Goal: Task Accomplishment & Management: Manage account settings

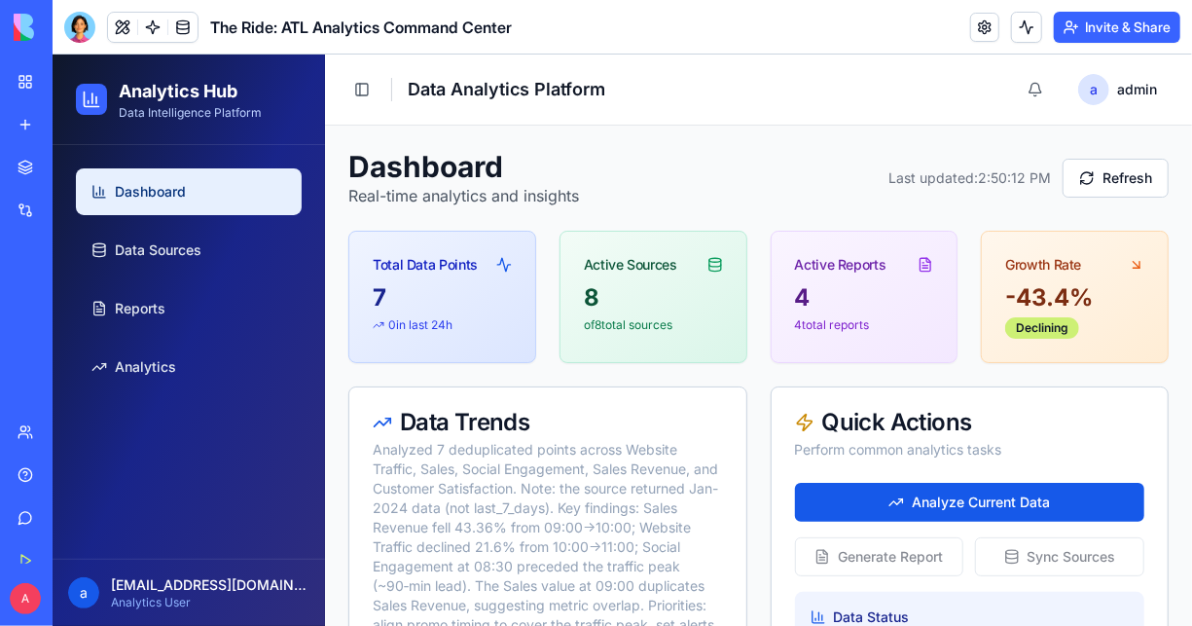
click at [876, 293] on div "4" at bounding box center [863, 296] width 139 height 31
click at [160, 249] on span "Data Sources" at bounding box center [157, 248] width 87 height 19
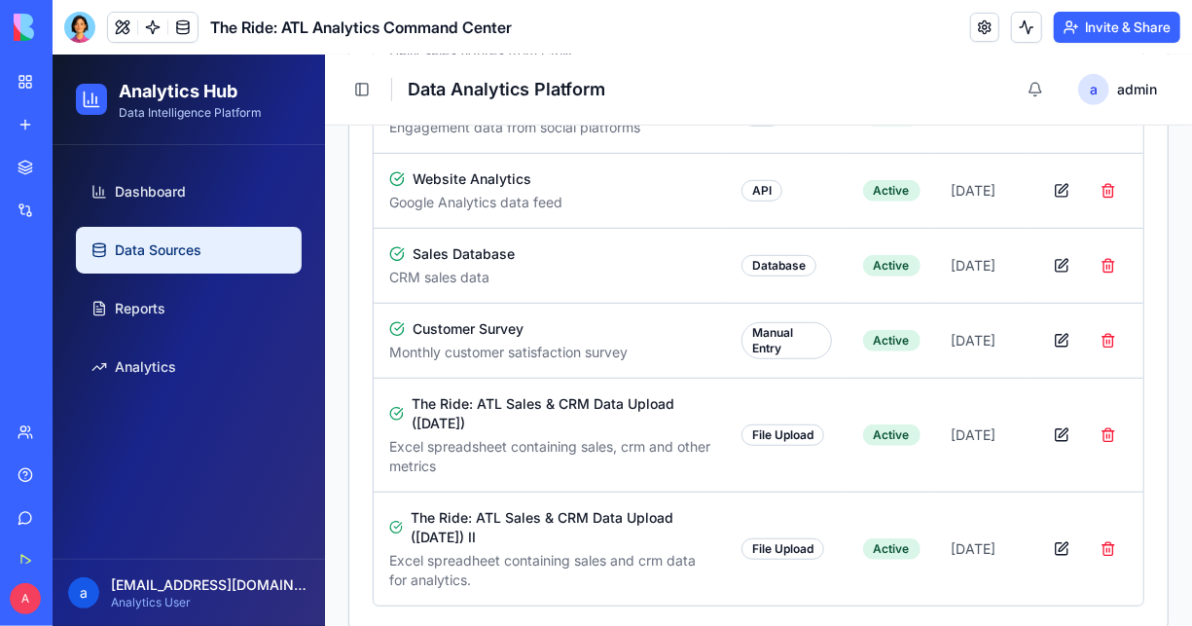
scroll to position [525, 0]
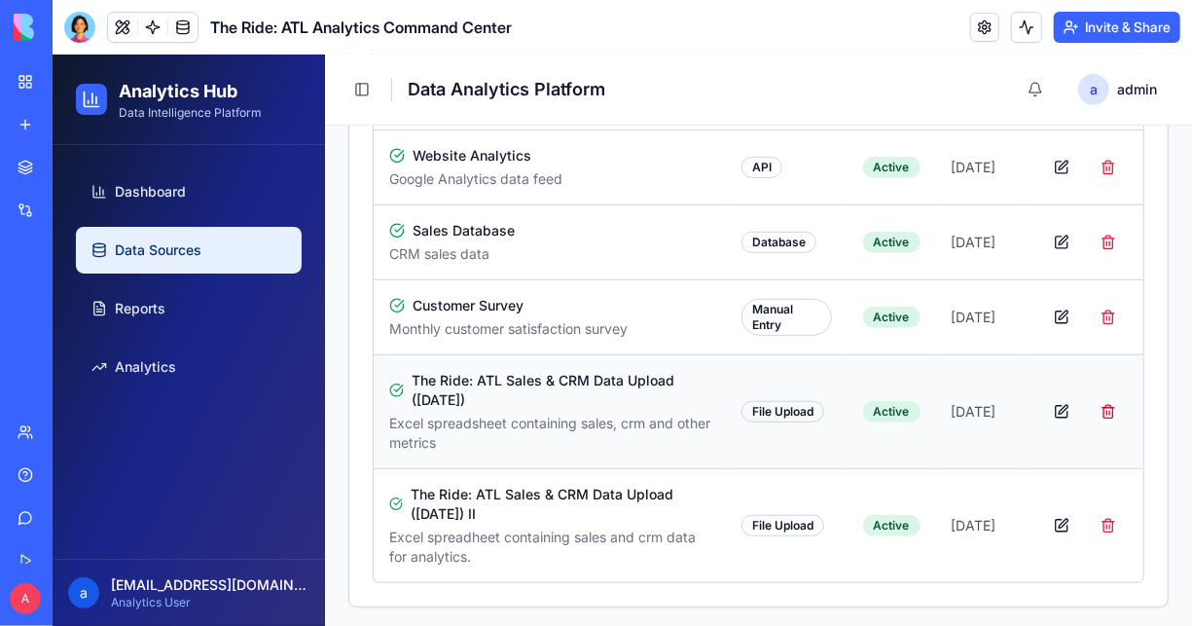
click at [1095, 407] on button "button" at bounding box center [1107, 410] width 39 height 35
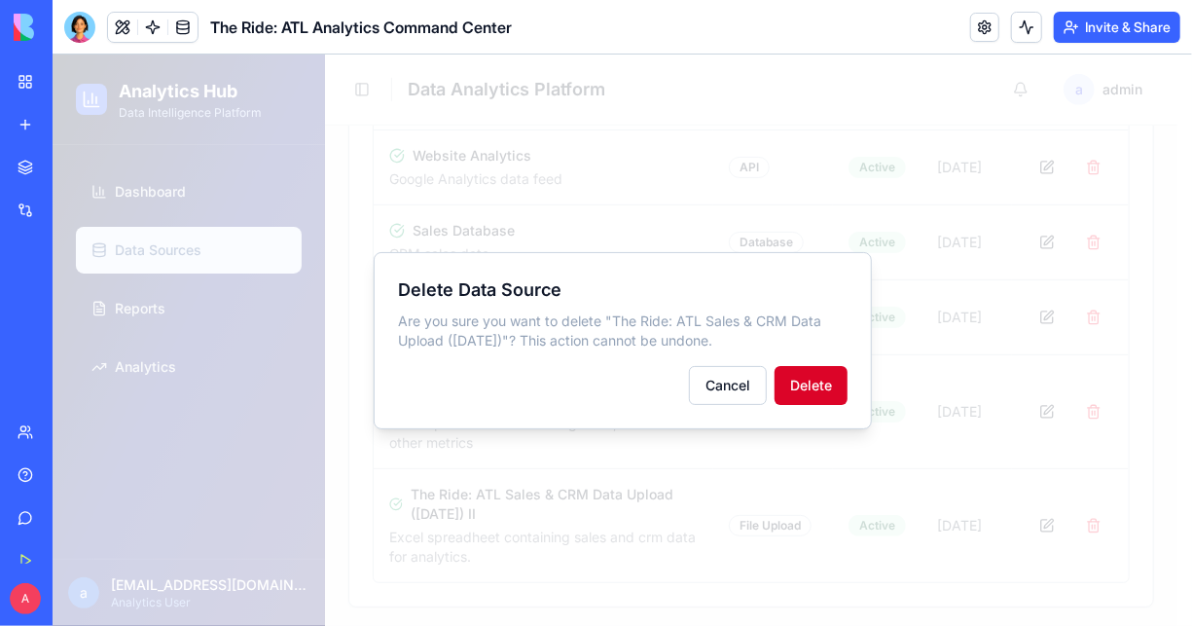
click at [798, 379] on button "Delete" at bounding box center [810, 384] width 73 height 39
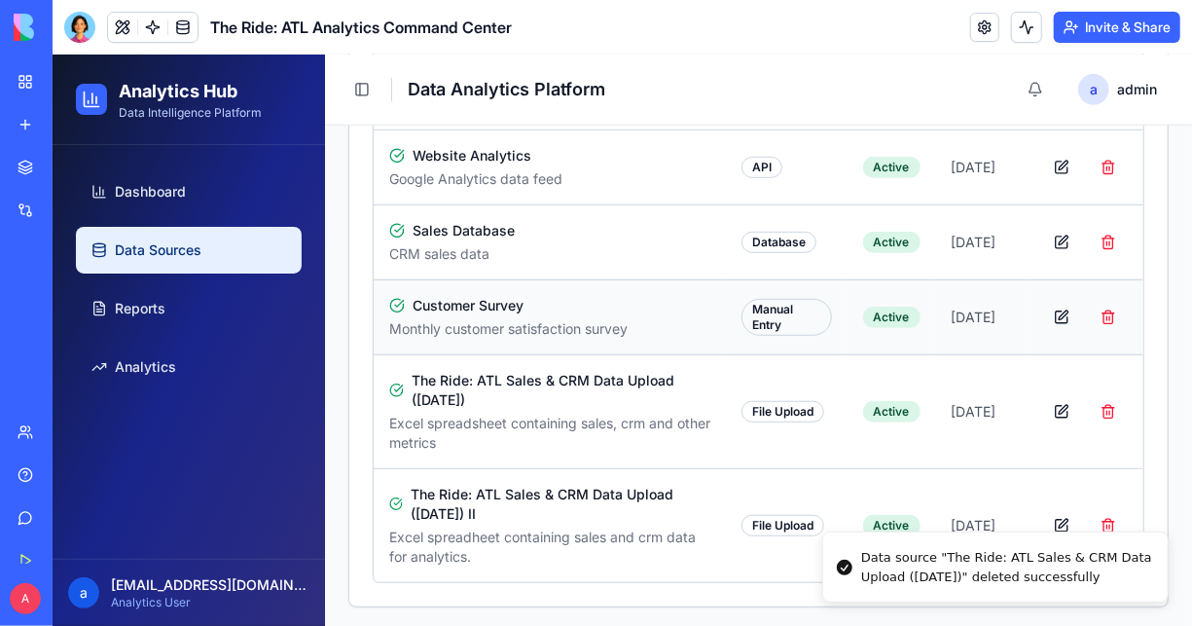
scroll to position [411, 0]
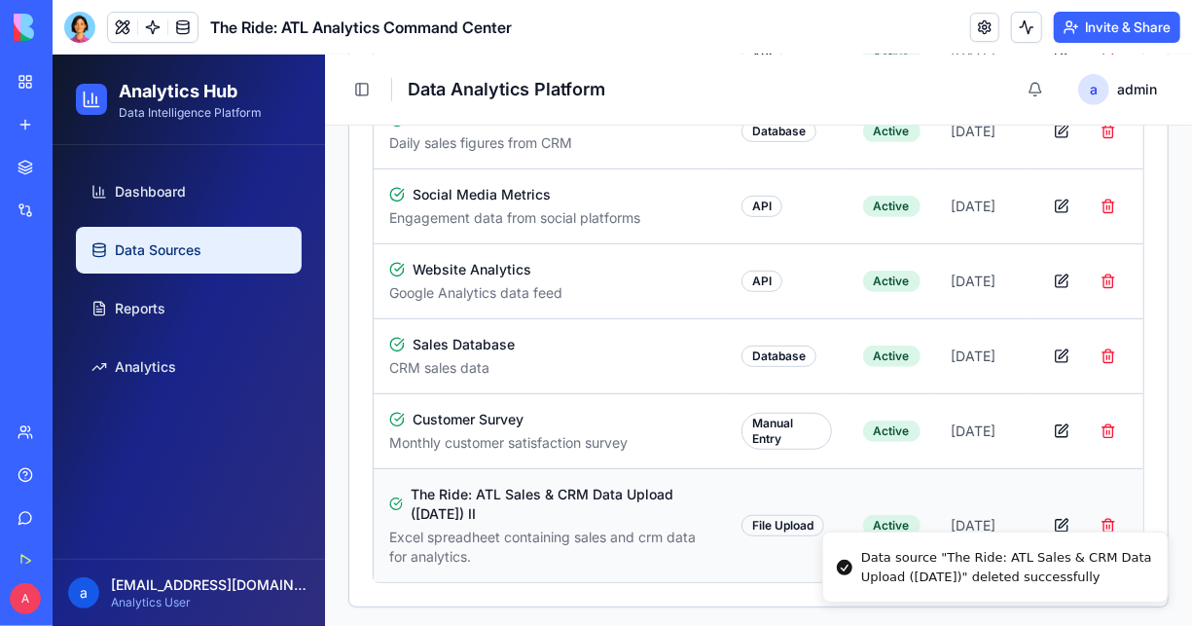
click at [1052, 518] on button "button" at bounding box center [1060, 524] width 39 height 35
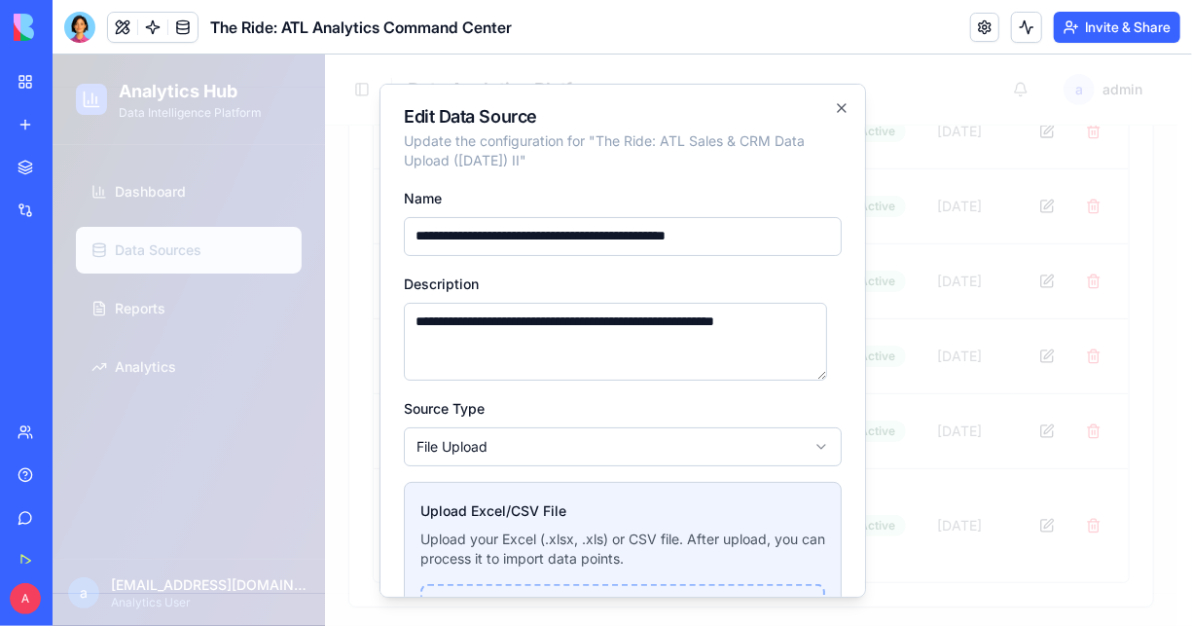
click at [663, 318] on textarea "**********" at bounding box center [614, 340] width 423 height 78
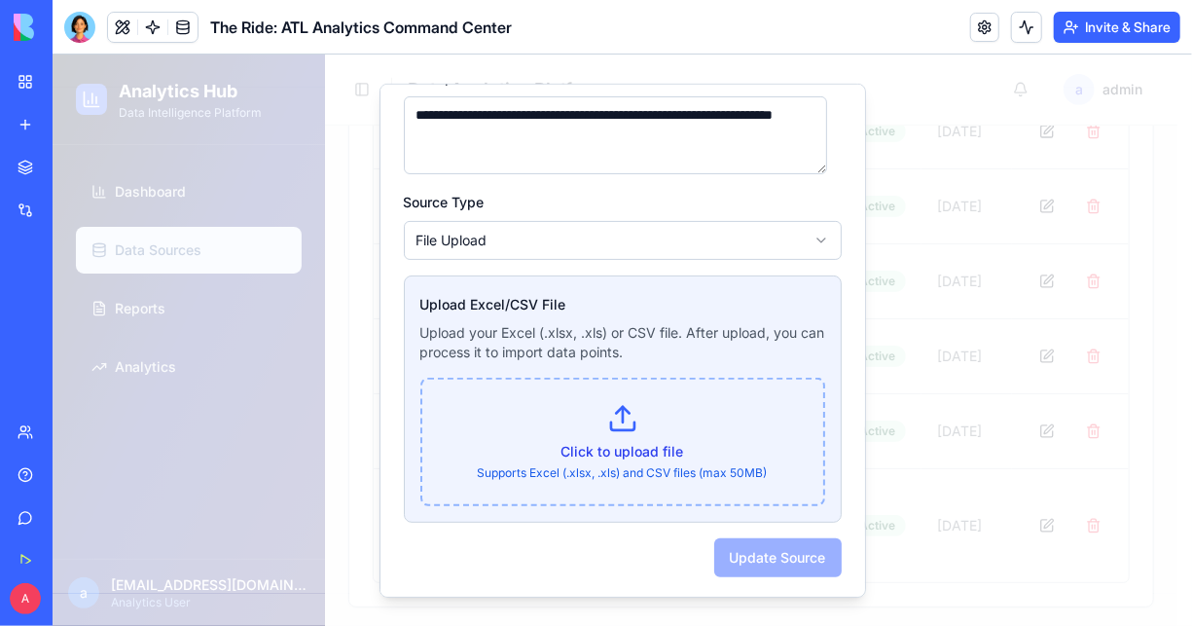
scroll to position [208, 0]
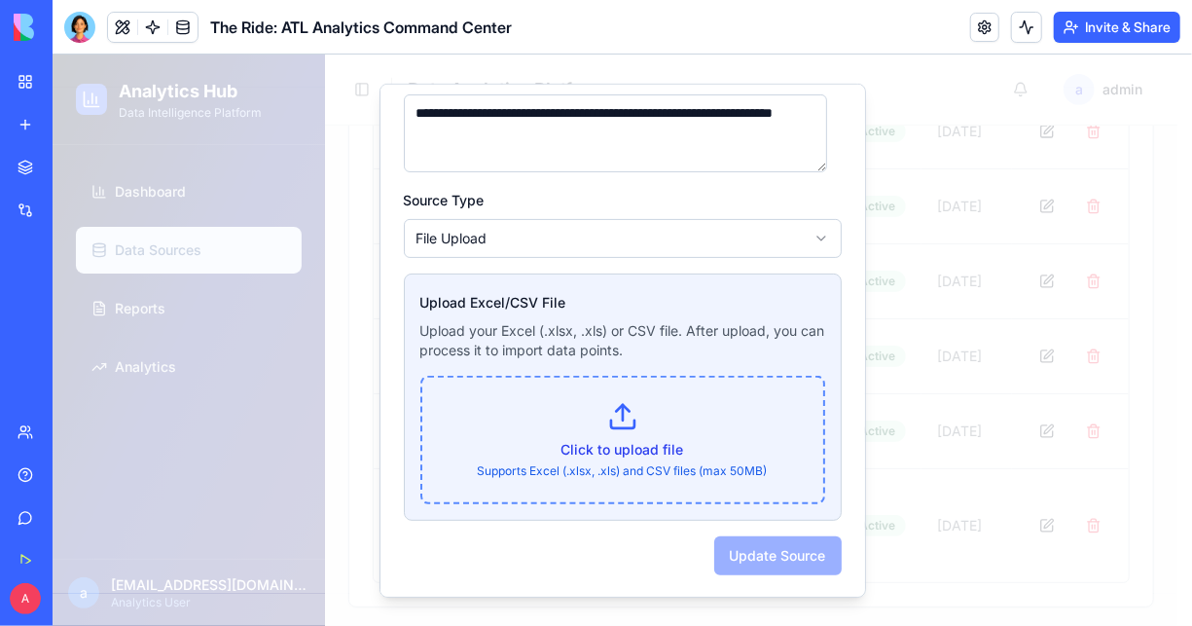
type textarea "**********"
click at [617, 429] on icon at bounding box center [621, 414] width 31 height 31
click at [52, 54] on input "Click to upload file Supports Excel (.xlsx, .xls) and CSV files (max 50MB)" at bounding box center [52, 54] width 0 height 0
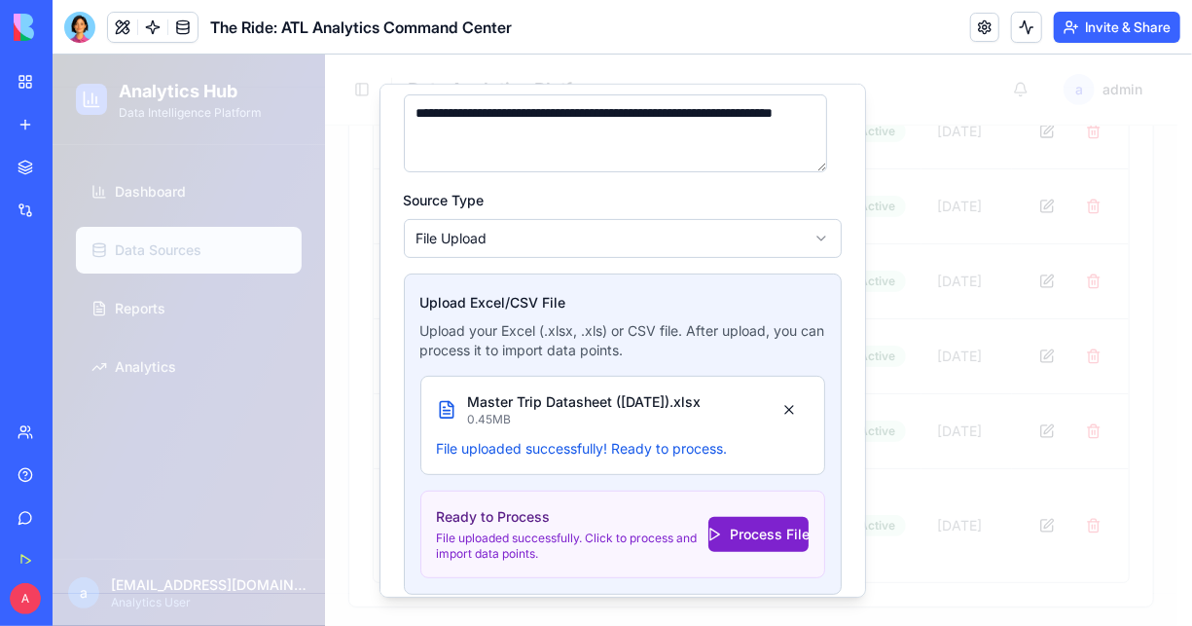
click at [739, 528] on button "Process File" at bounding box center [758, 532] width 100 height 35
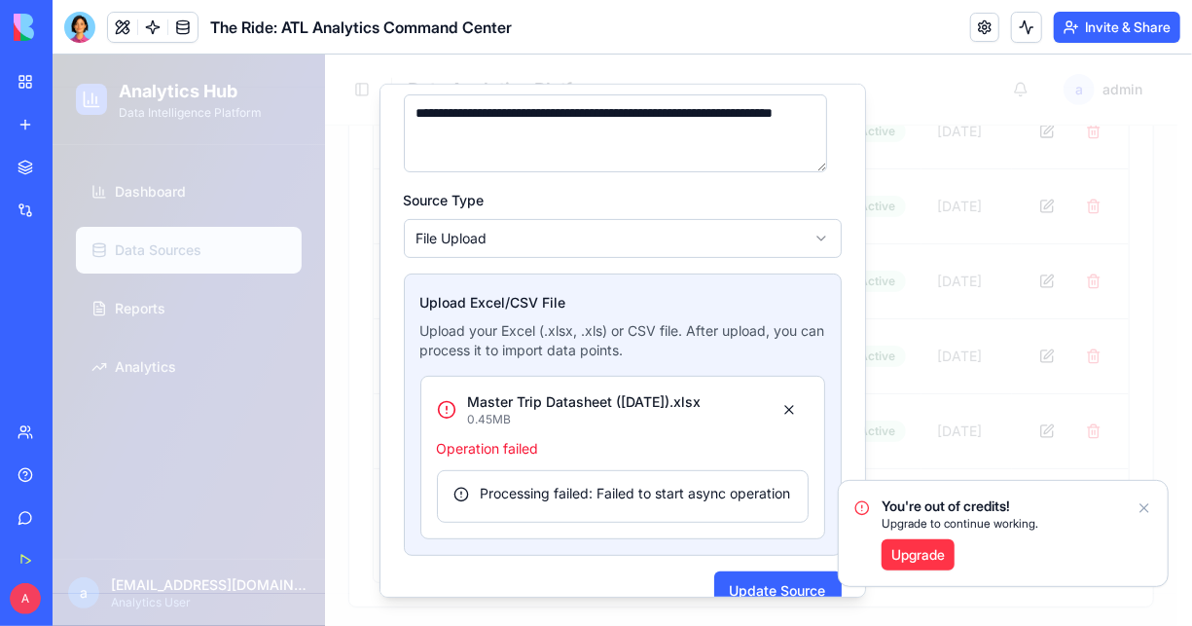
click at [1146, 506] on icon "Notifications alt+T" at bounding box center [1145, 508] width 16 height 16
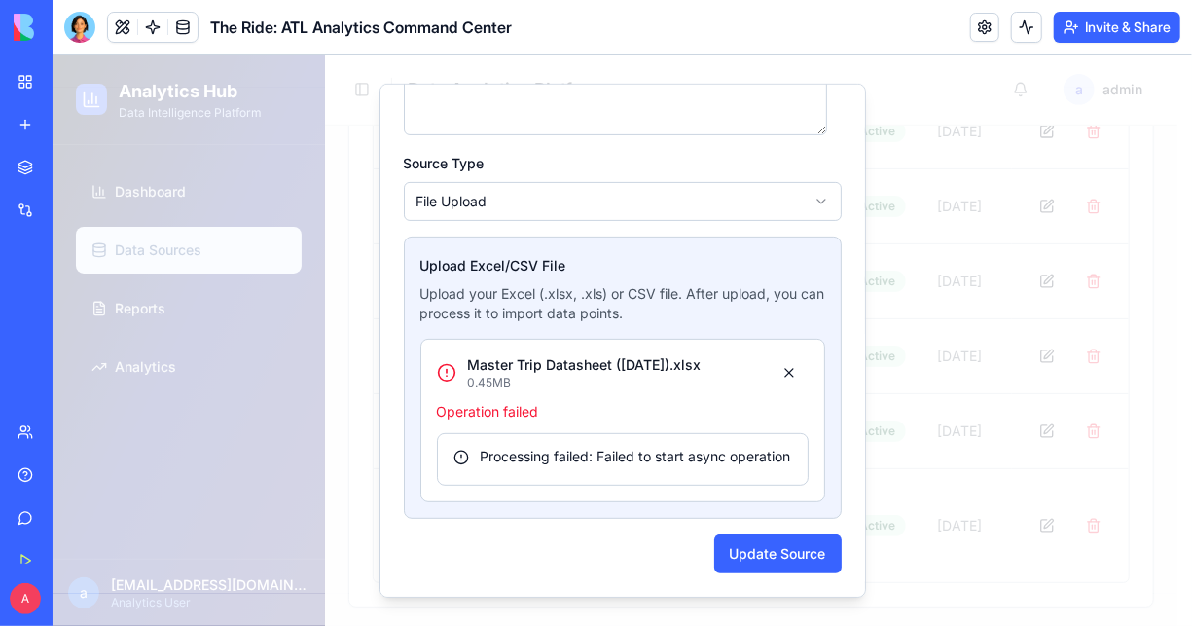
scroll to position [0, 0]
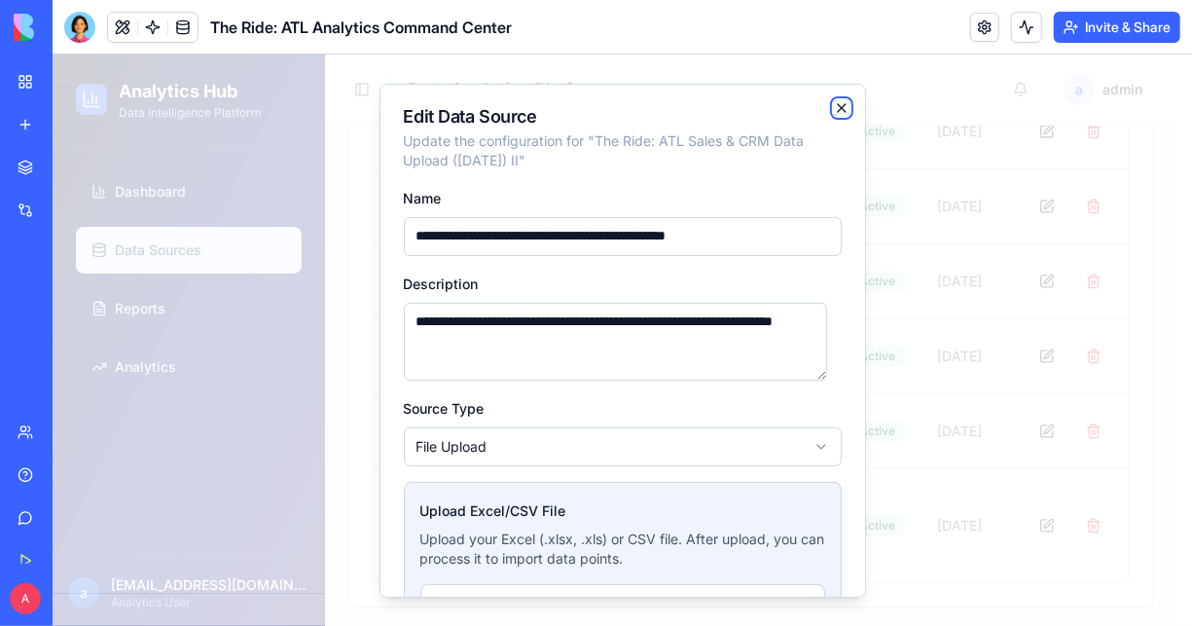
click at [833, 108] on icon "button" at bounding box center [841, 106] width 16 height 16
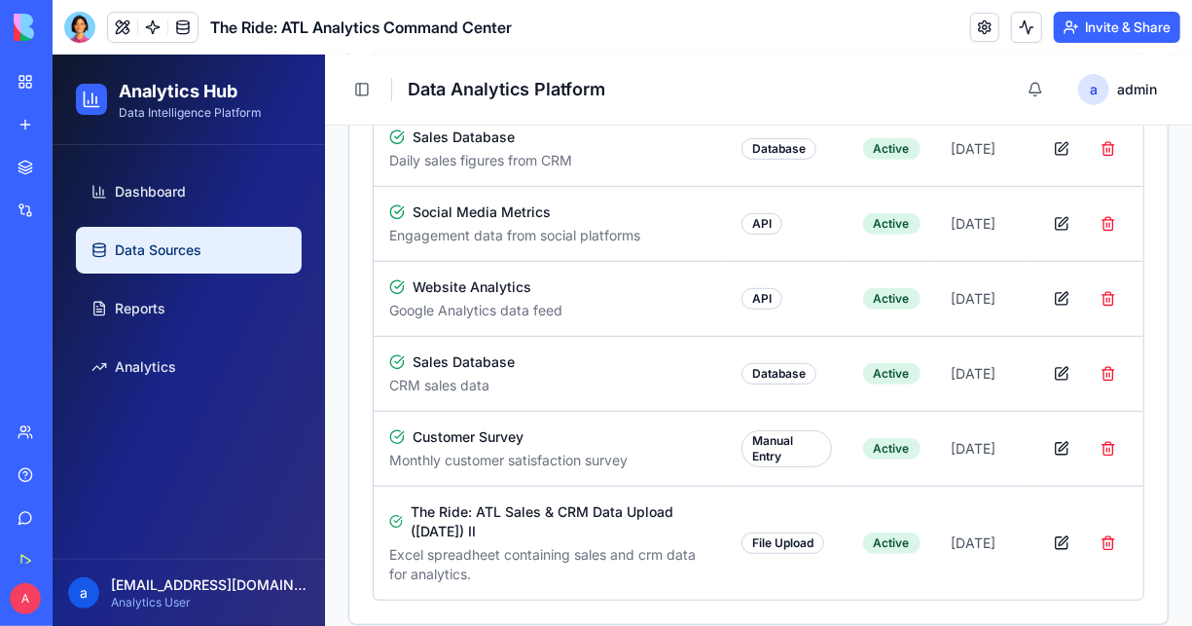
scroll to position [411, 0]
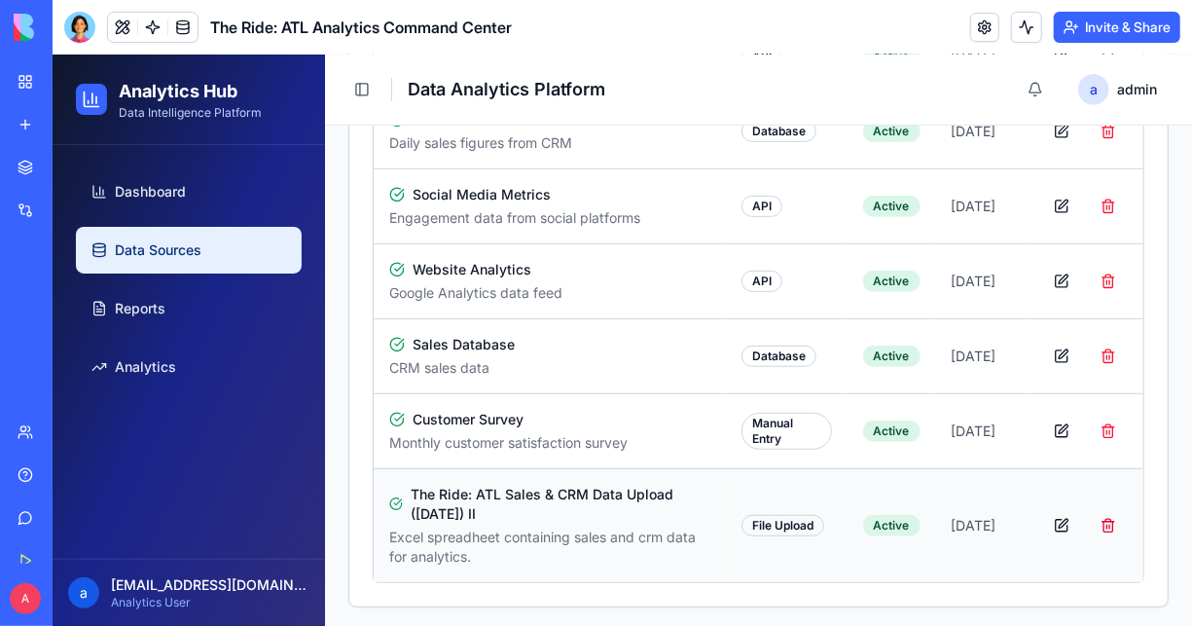
click at [1094, 520] on button "button" at bounding box center [1107, 524] width 39 height 35
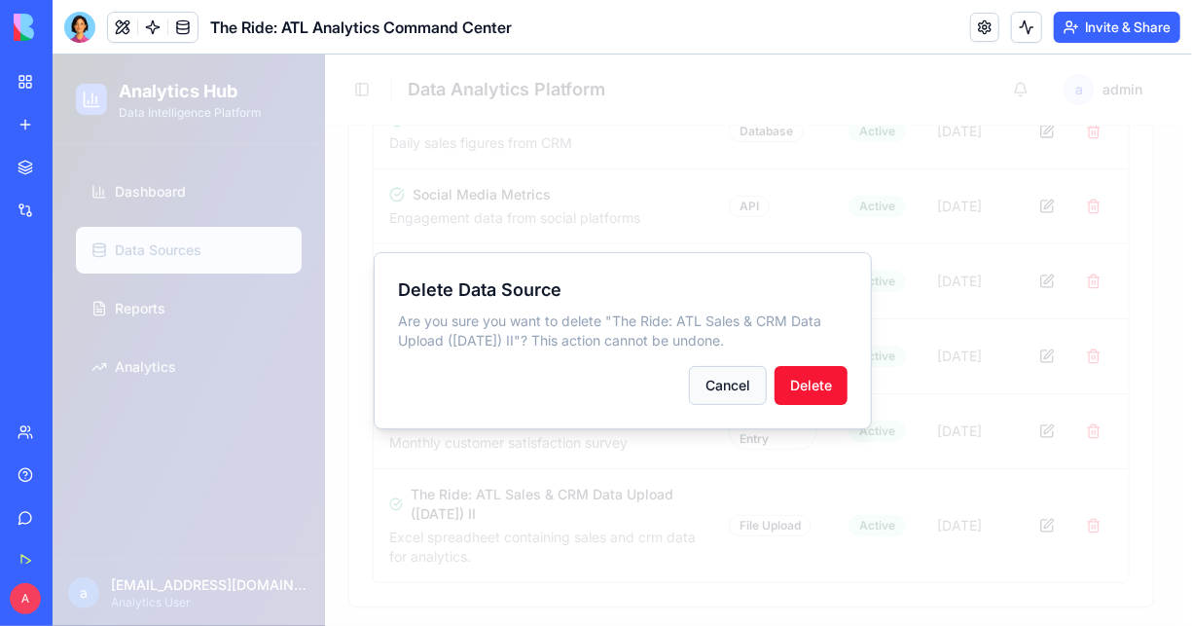
click at [724, 382] on button "Cancel" at bounding box center [727, 384] width 78 height 39
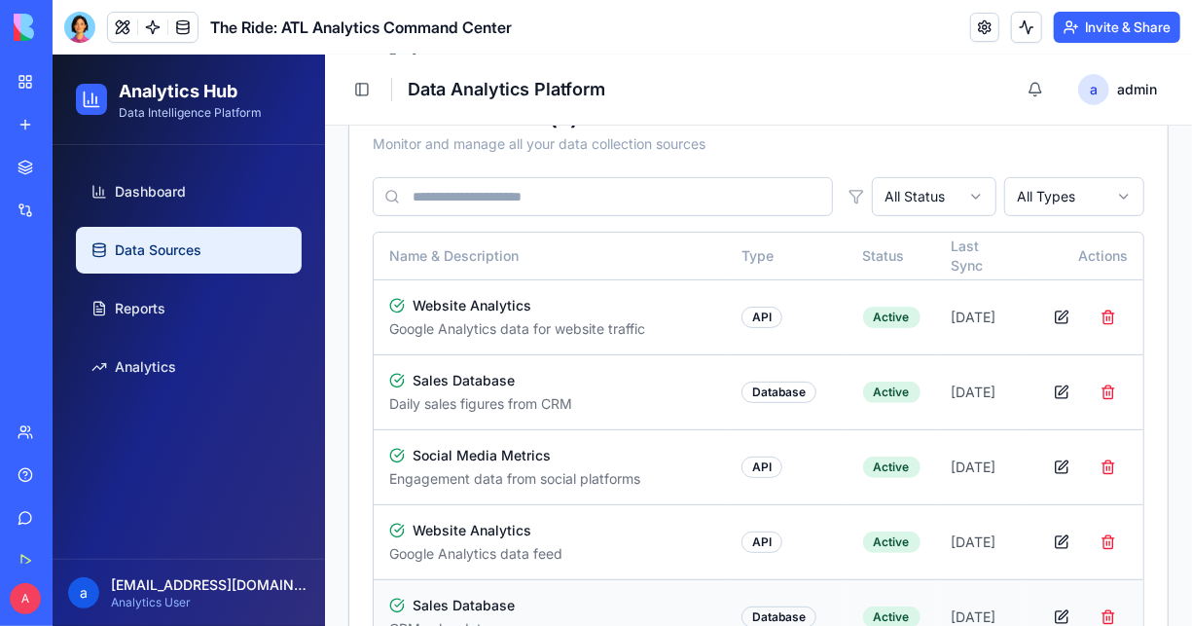
scroll to position [0, 0]
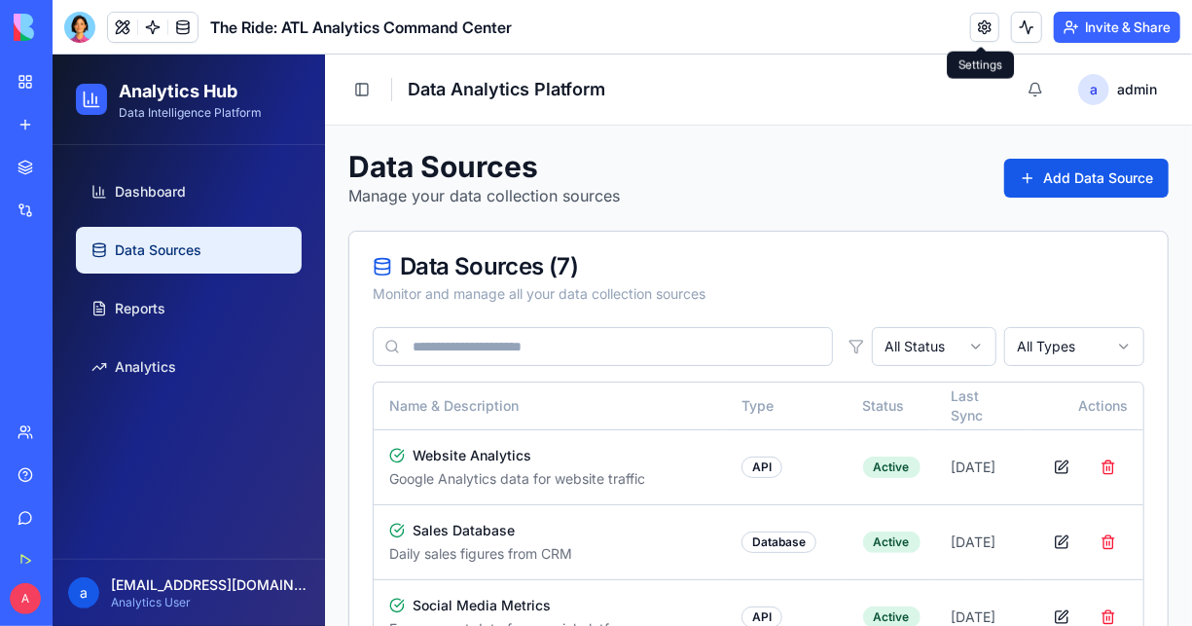
click at [974, 27] on link at bounding box center [984, 27] width 29 height 29
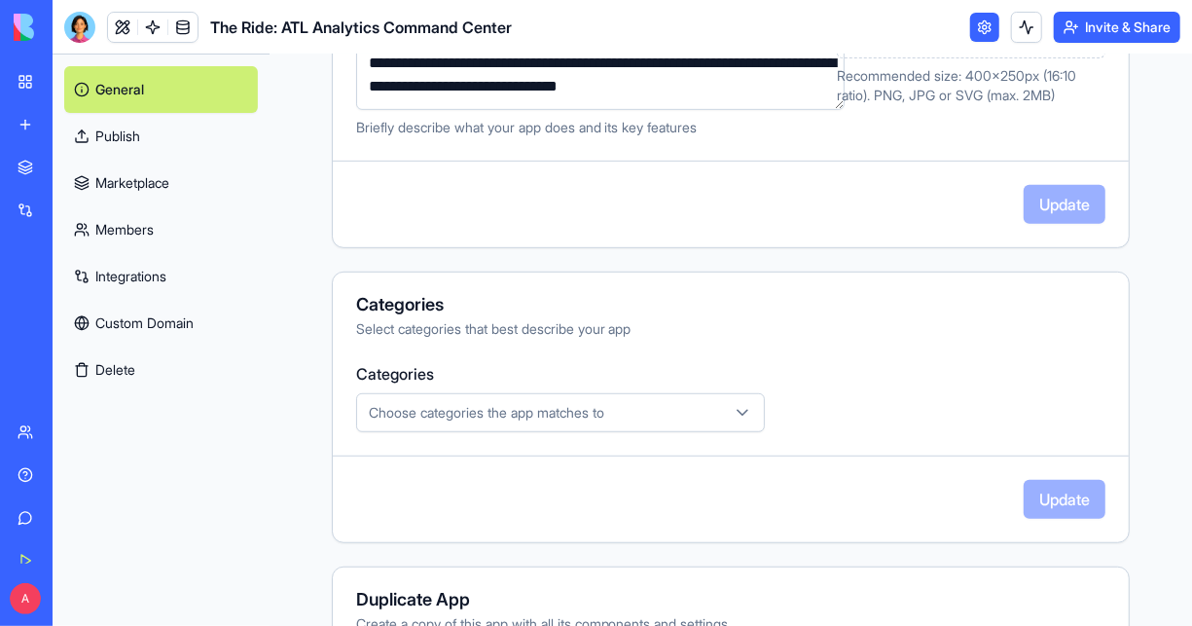
scroll to position [438, 0]
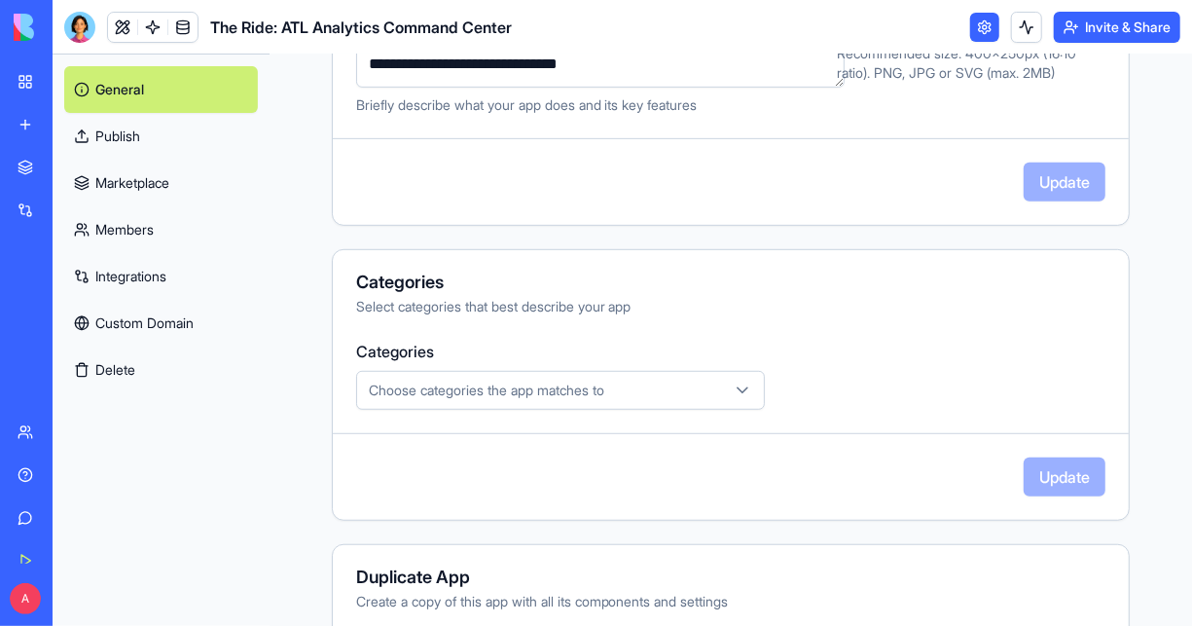
click at [733, 384] on icon "button" at bounding box center [742, 390] width 19 height 19
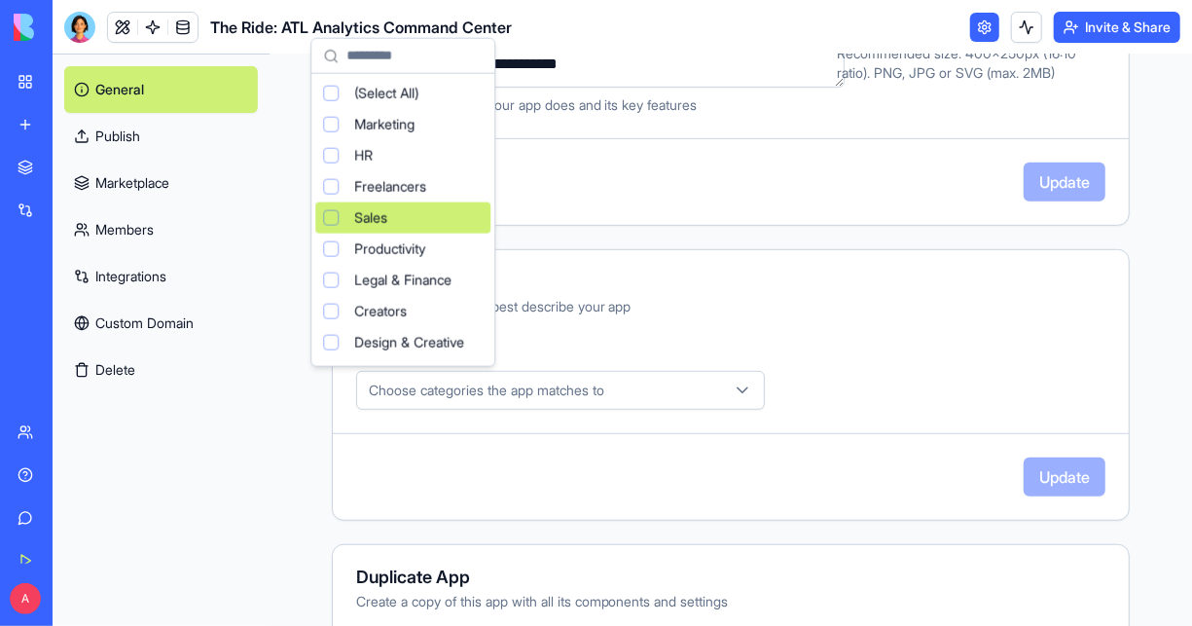
click at [335, 216] on div "Suggestions" at bounding box center [331, 218] width 16 height 16
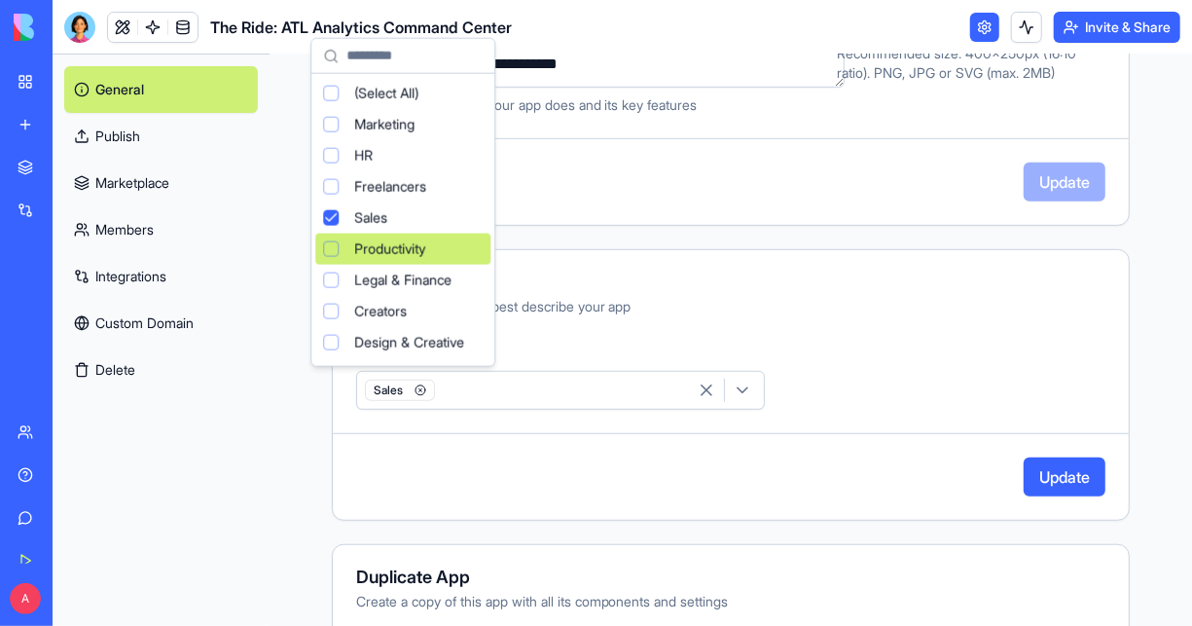
click at [331, 241] on div "Suggestions" at bounding box center [331, 249] width 16 height 16
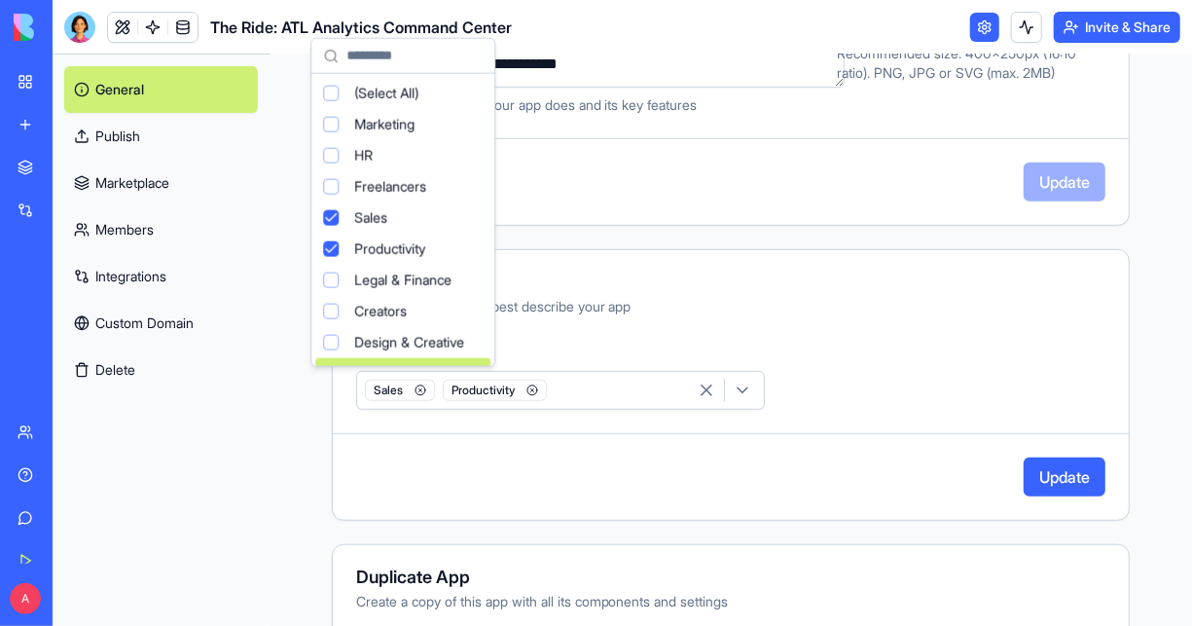
click at [556, 451] on html "**********" at bounding box center [596, 313] width 1192 height 626
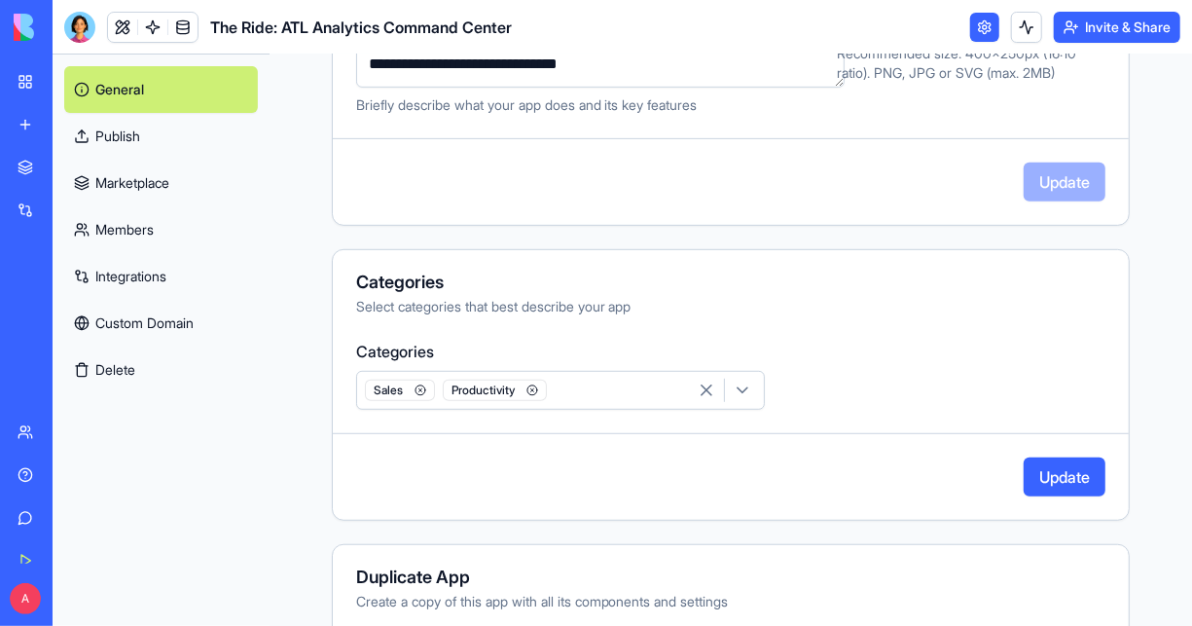
click at [733, 391] on icon "button" at bounding box center [742, 390] width 19 height 19
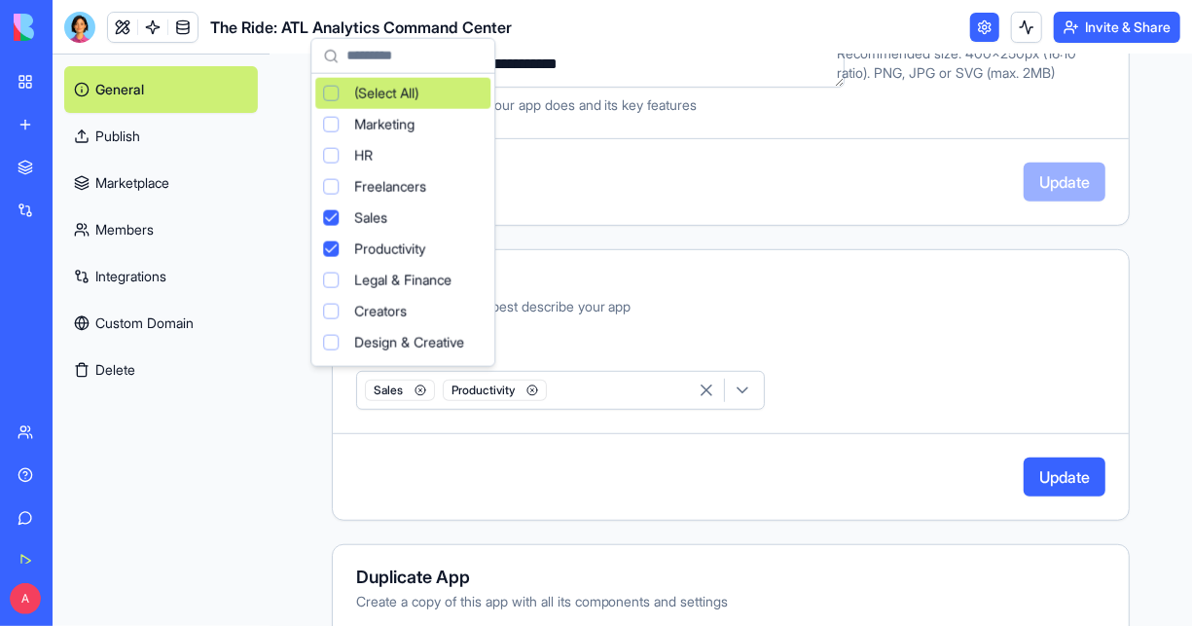
click at [641, 477] on html "**********" at bounding box center [596, 313] width 1192 height 626
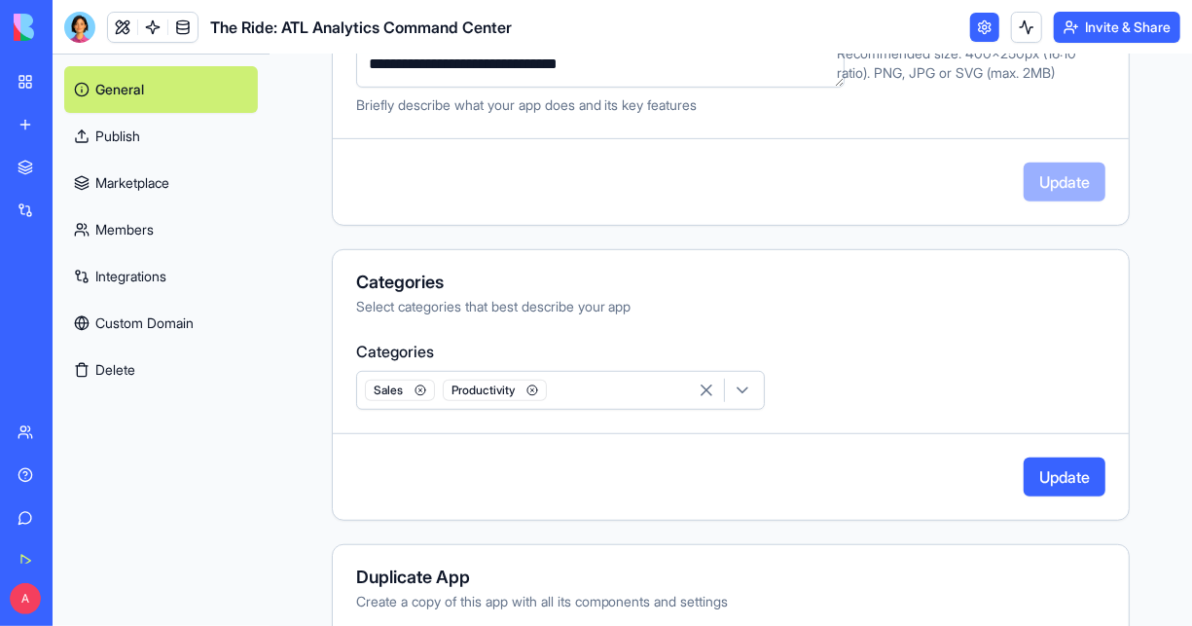
scroll to position [555, 0]
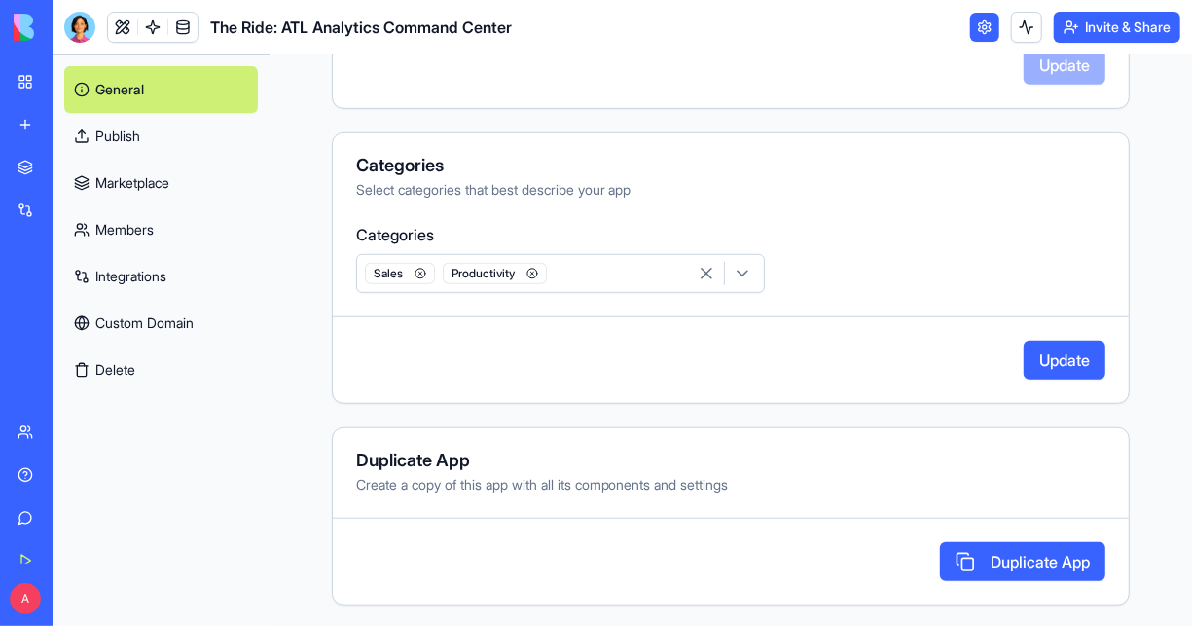
click at [1056, 352] on button "Update" at bounding box center [1065, 360] width 82 height 39
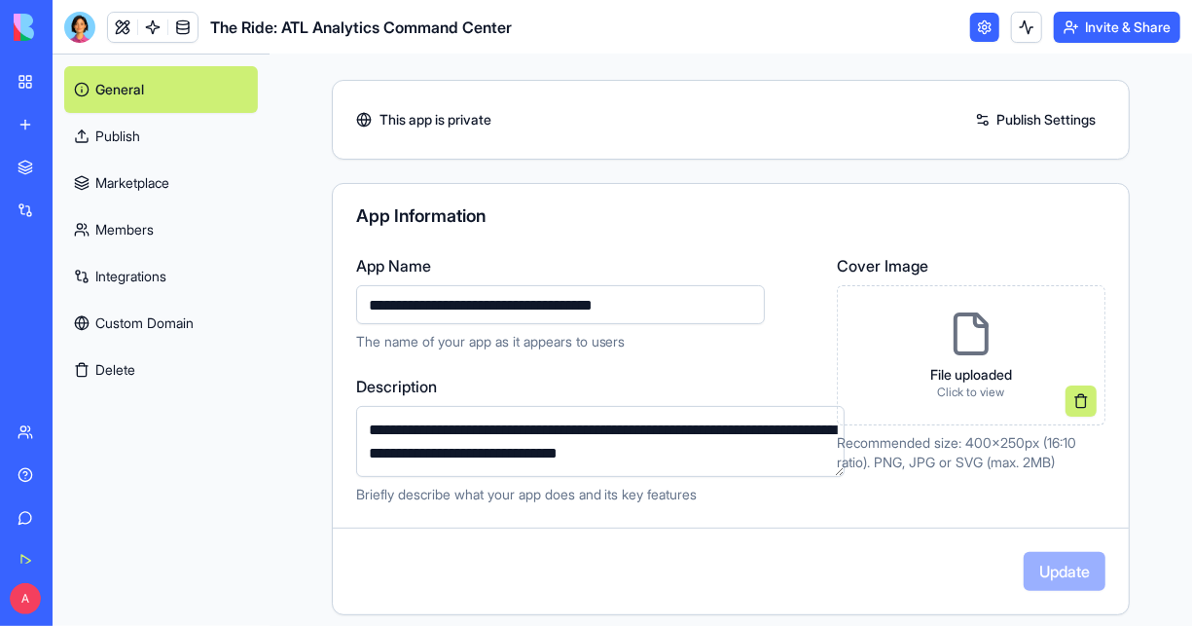
scroll to position [0, 0]
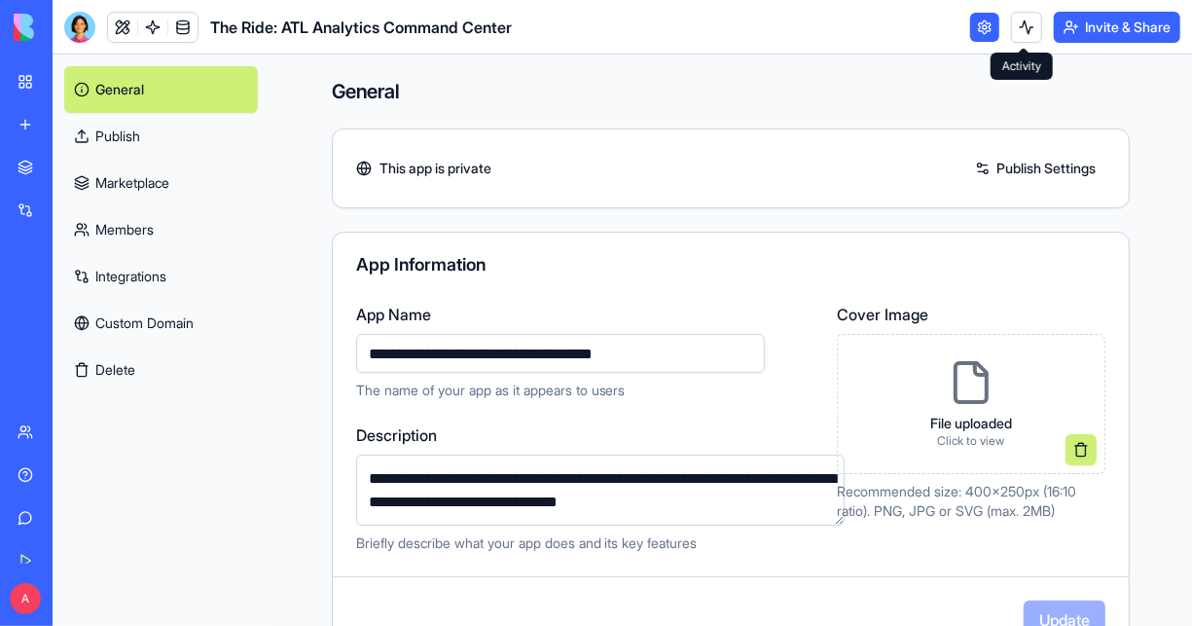
click at [1026, 27] on button at bounding box center [1026, 27] width 31 height 31
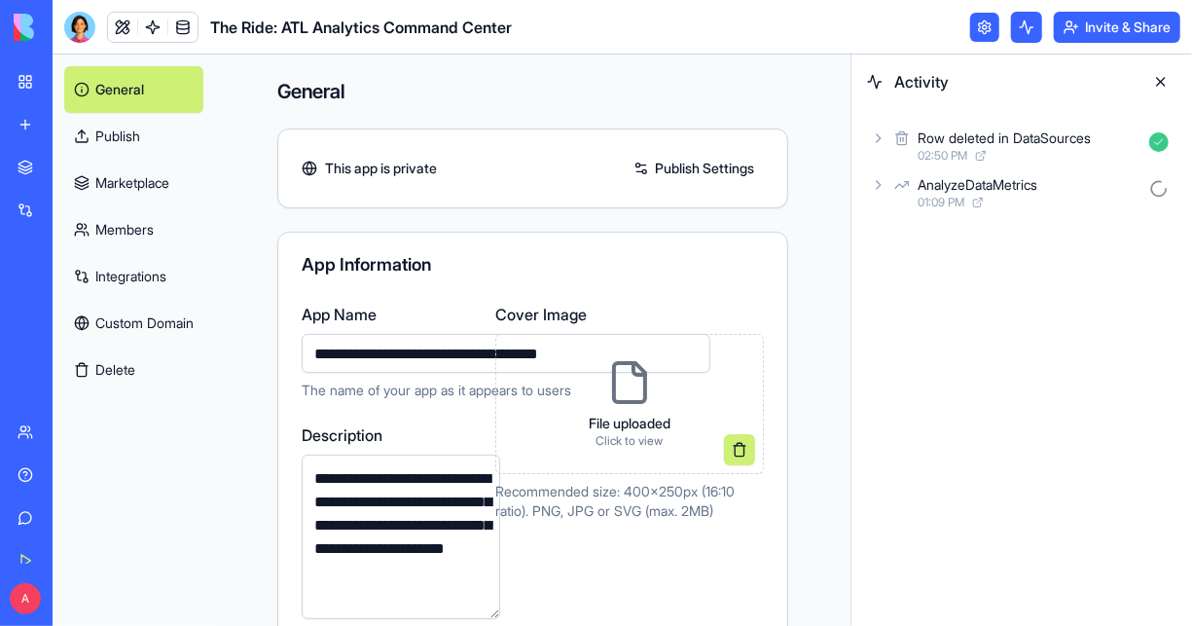
click at [72, 304] on div "The Ride: ATL Analytics Command Center" at bounding box center [45, 303] width 55 height 19
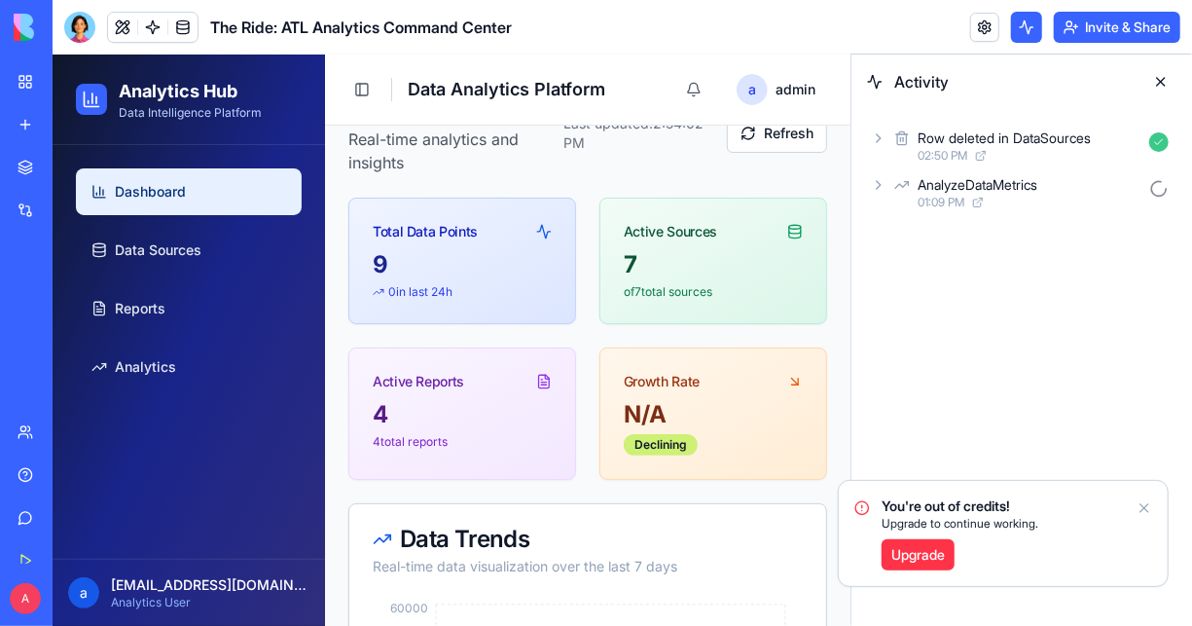
scroll to position [57, 0]
click at [993, 526] on span "Upgrade to continue working." at bounding box center [960, 524] width 157 height 16
click at [927, 551] on link "Upgrade" at bounding box center [918, 554] width 73 height 31
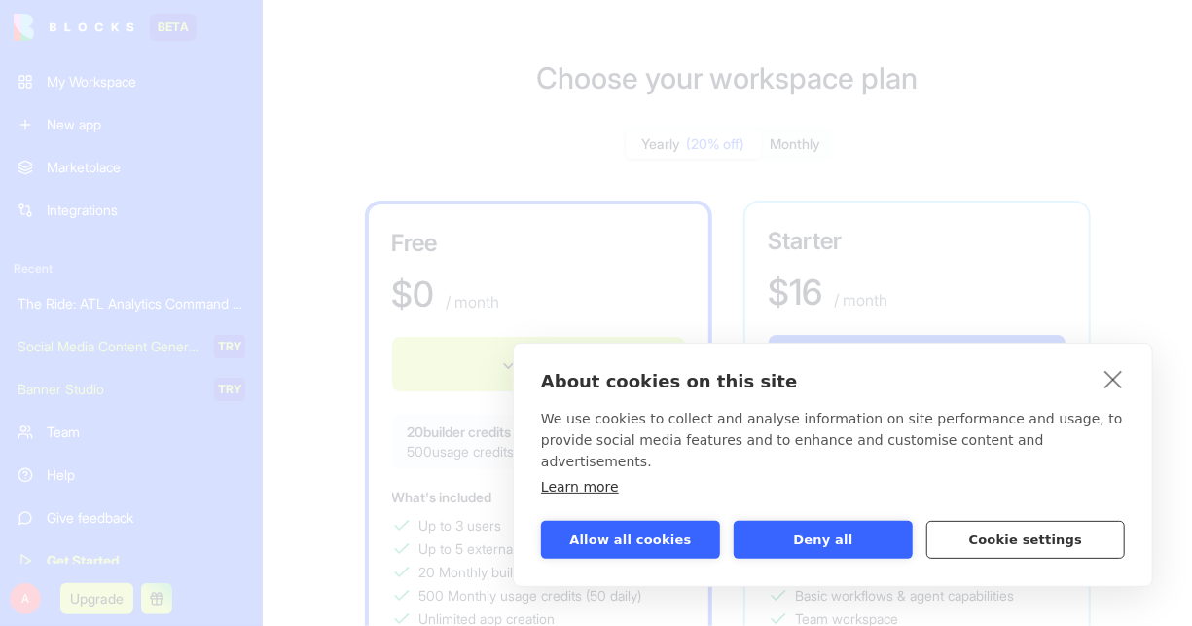
click at [977, 535] on button "Cookie settings" at bounding box center [1026, 540] width 199 height 38
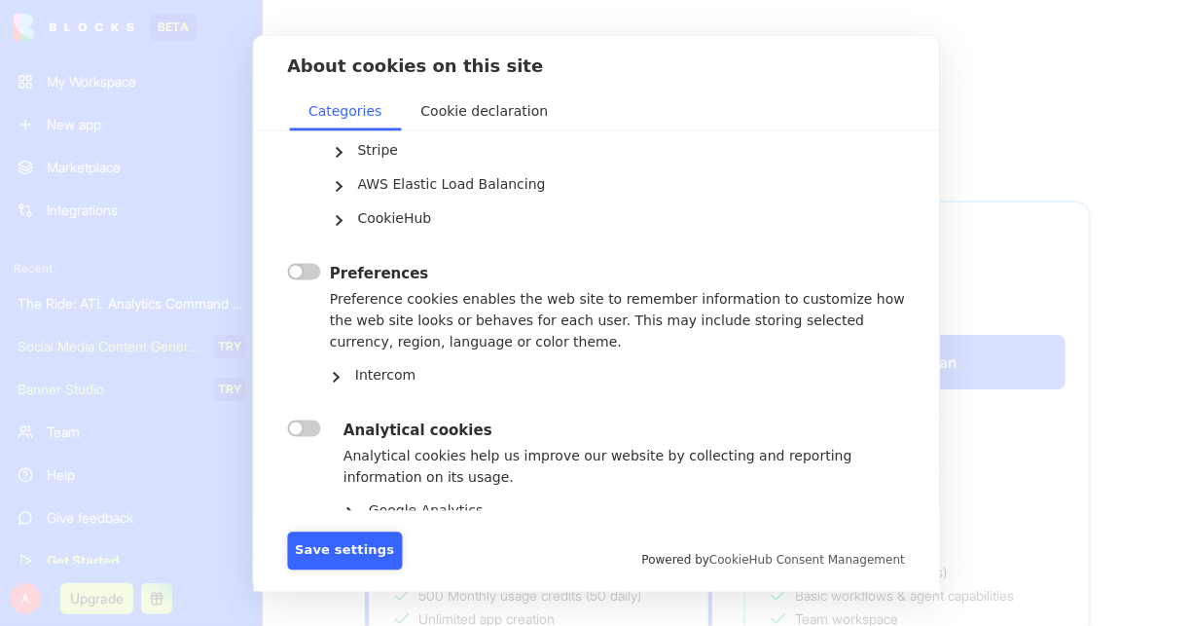
scroll to position [348, 0]
click at [350, 357] on link "Intercom" at bounding box center [627, 374] width 555 height 34
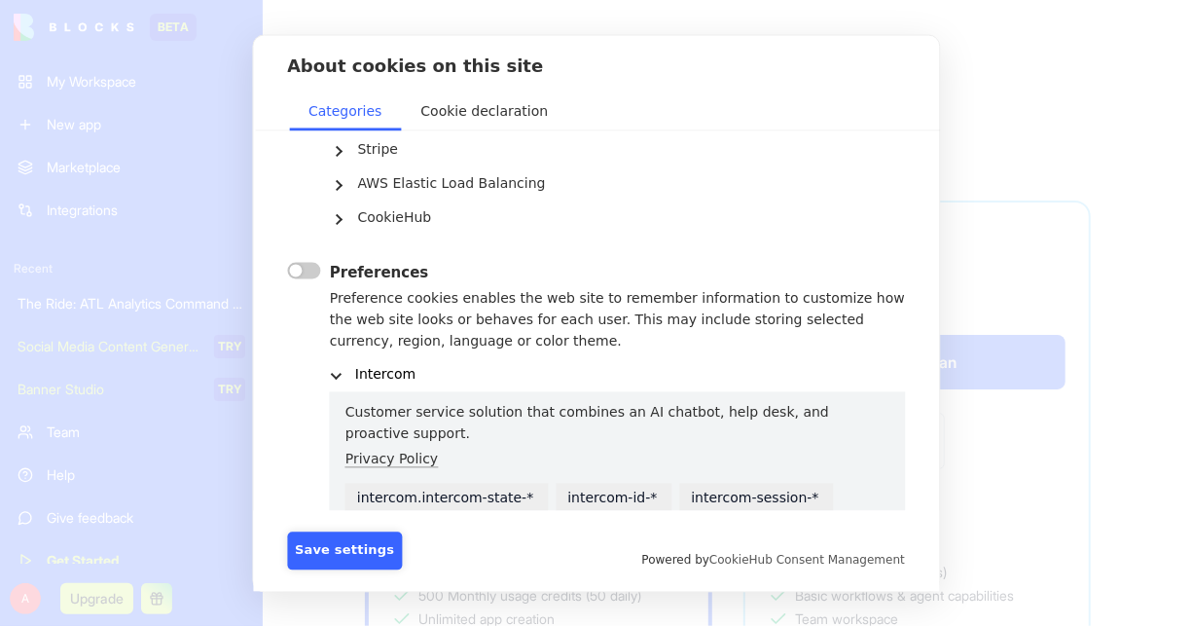
click at [350, 357] on link "Intercom" at bounding box center [627, 374] width 555 height 34
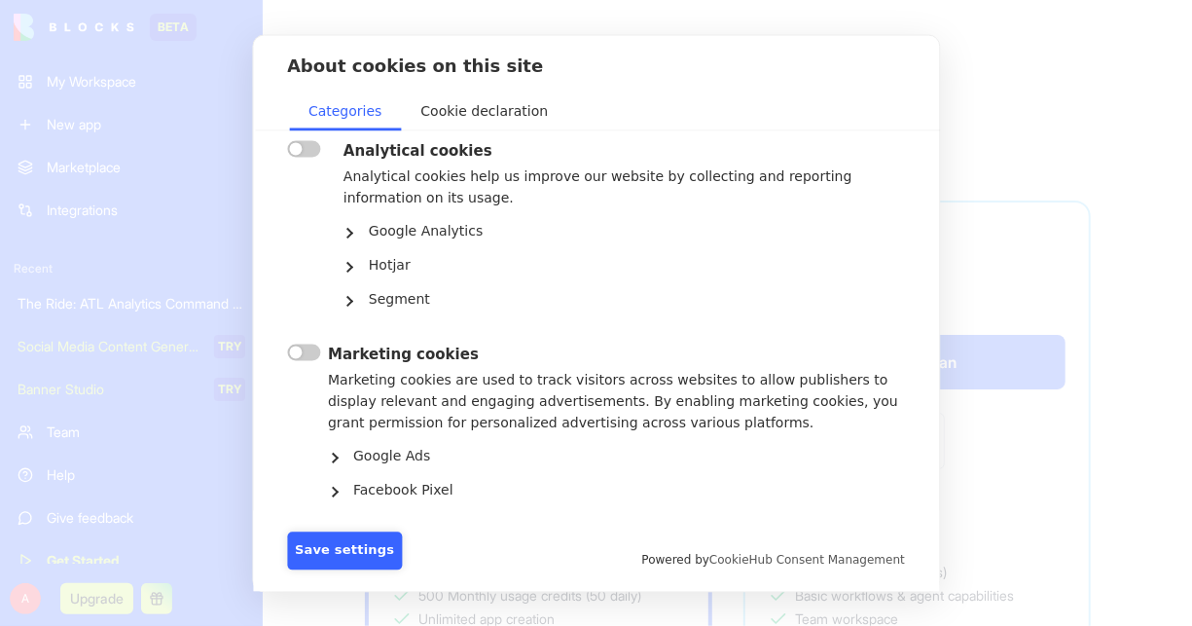
scroll to position [628, 0]
click at [309, 343] on label "" at bounding box center [303, 351] width 33 height 17
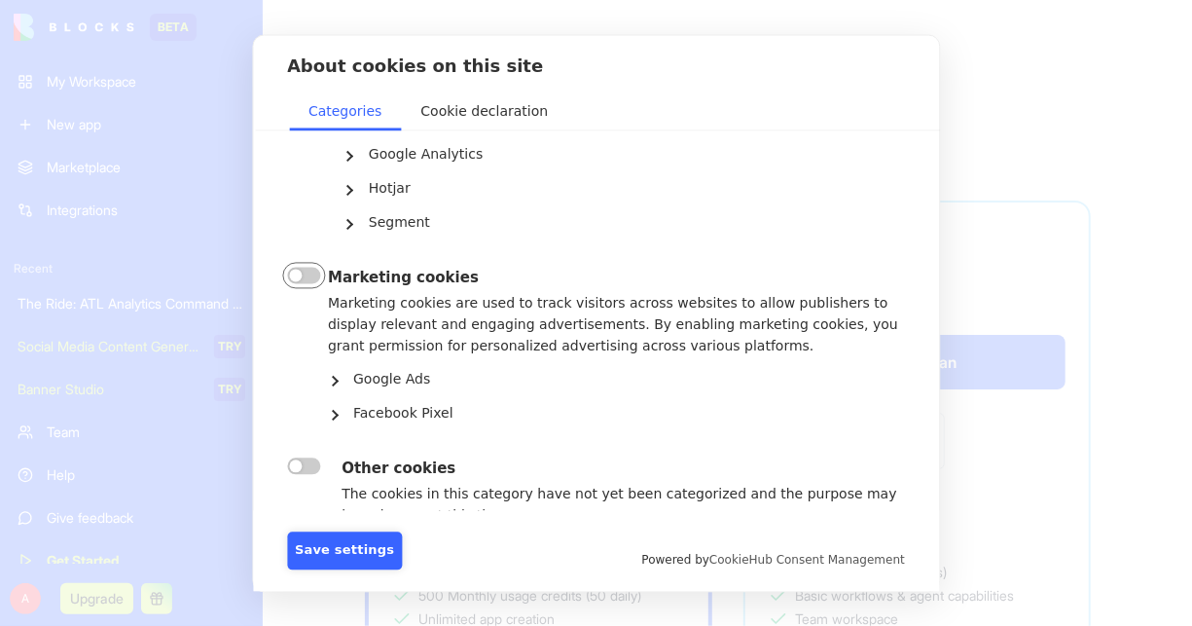
scroll to position [724, 0]
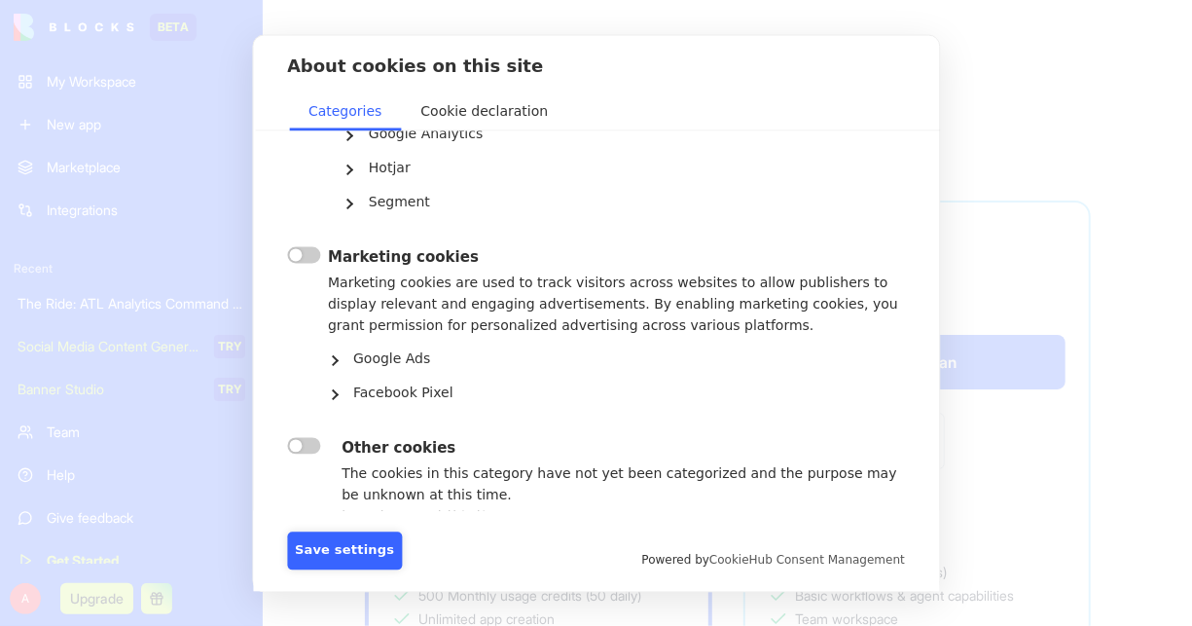
click at [307, 437] on label "" at bounding box center [303, 445] width 33 height 17
click at [324, 557] on button "Save settings" at bounding box center [344, 550] width 115 height 38
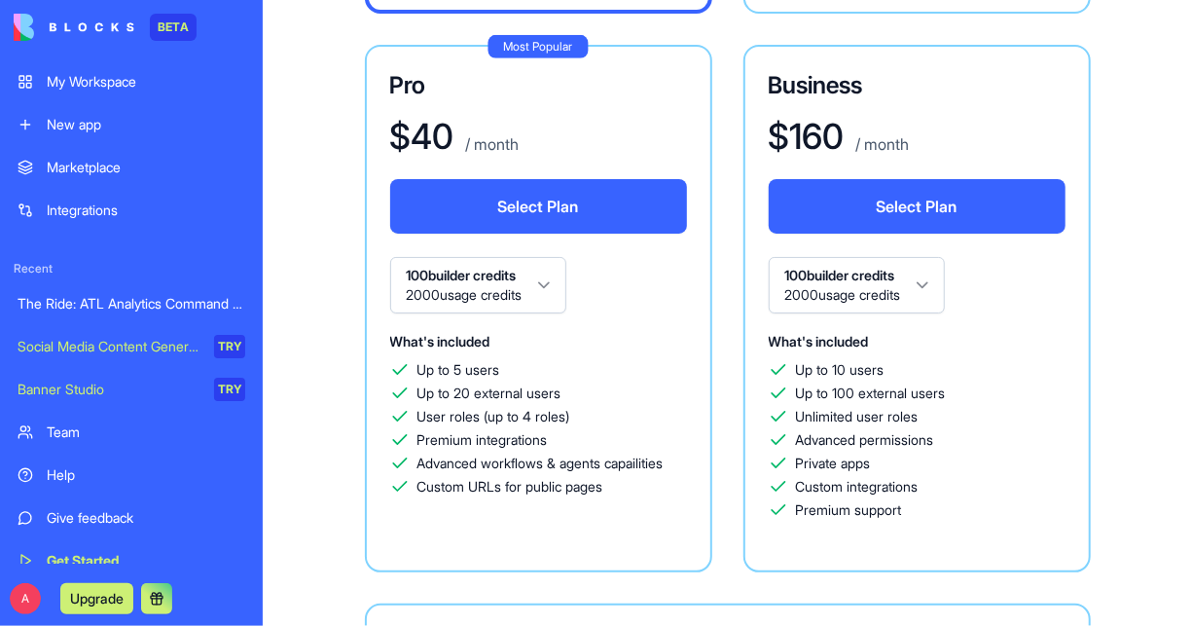
scroll to position [717, 0]
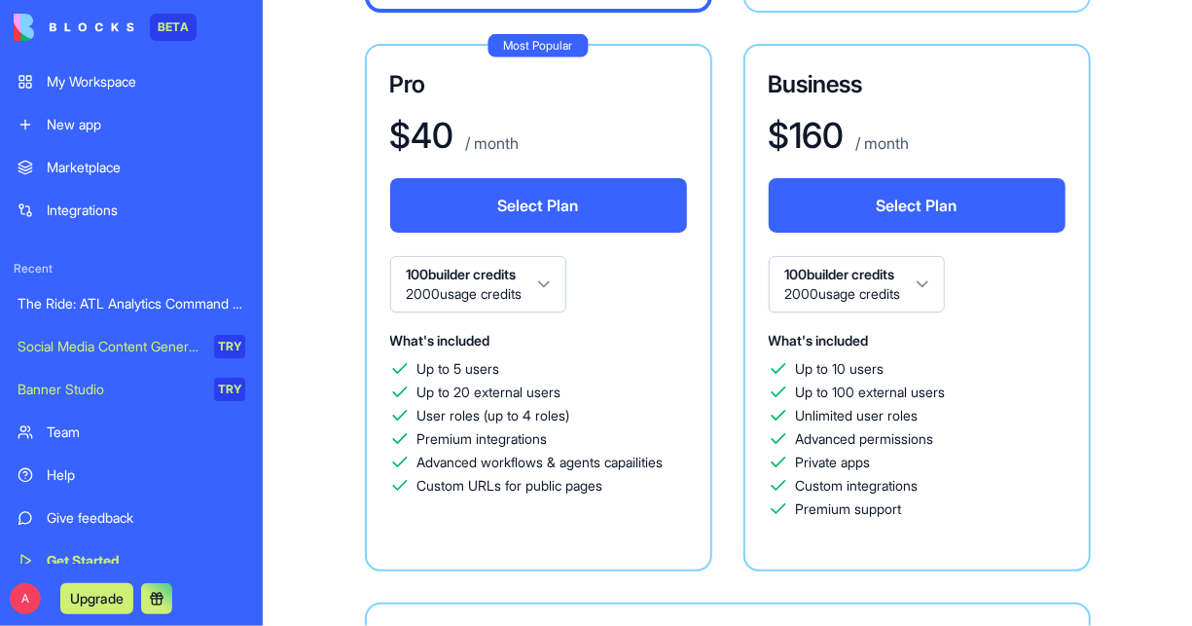
click at [67, 471] on div "Help" at bounding box center [146, 474] width 199 height 19
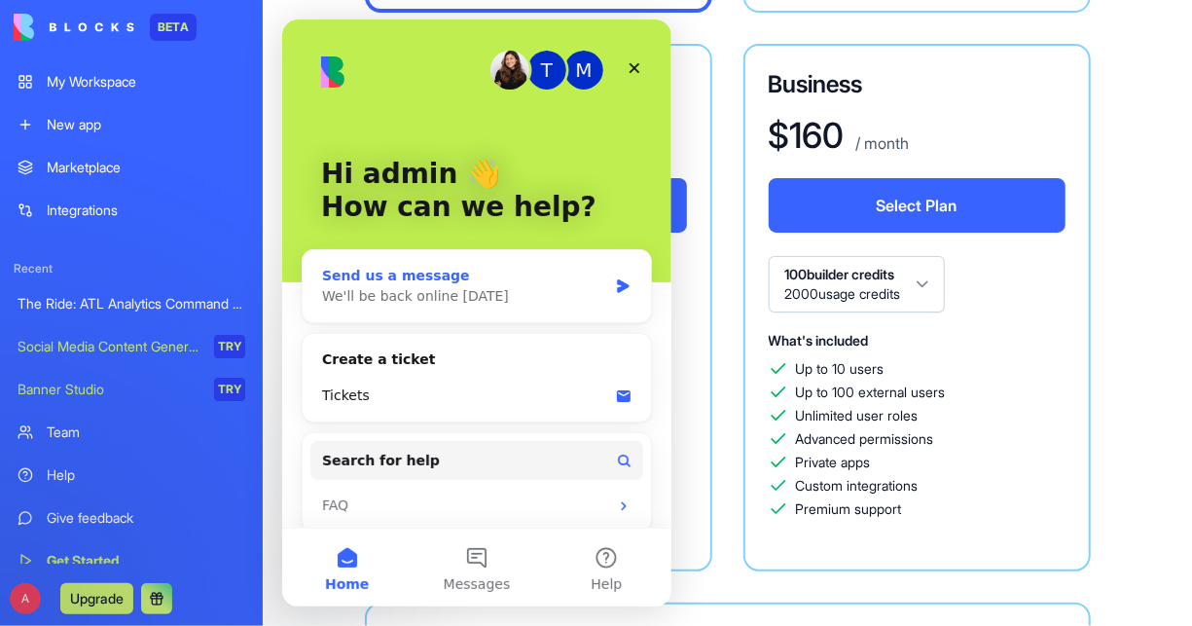
scroll to position [12, 0]
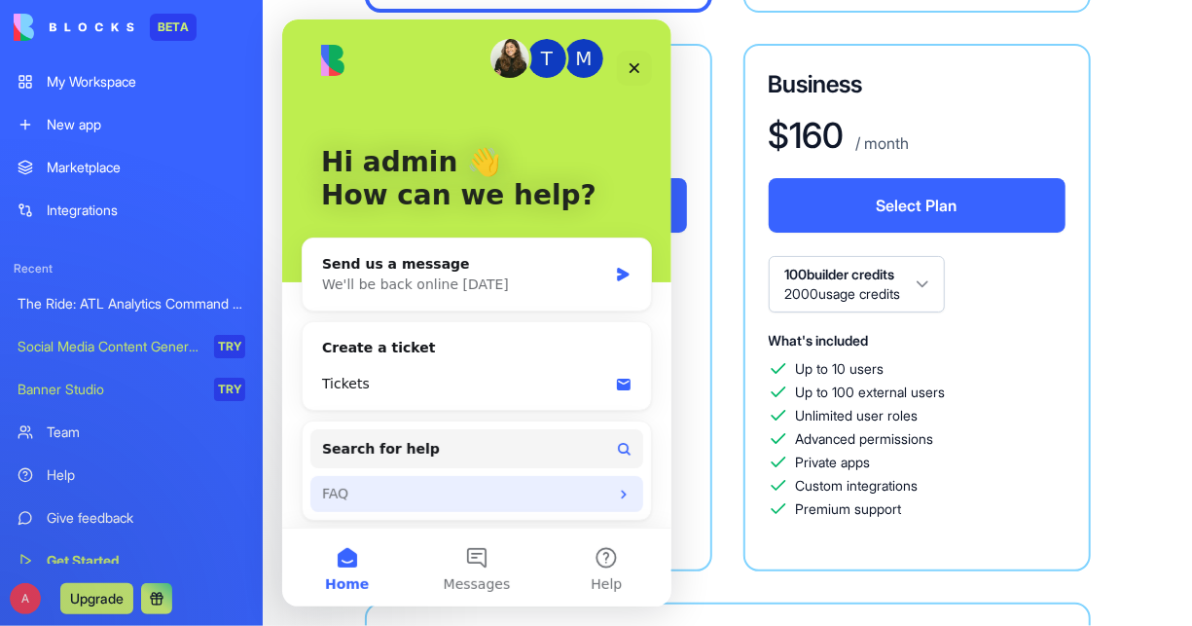
click at [345, 495] on div "FAQ" at bounding box center [464, 494] width 286 height 20
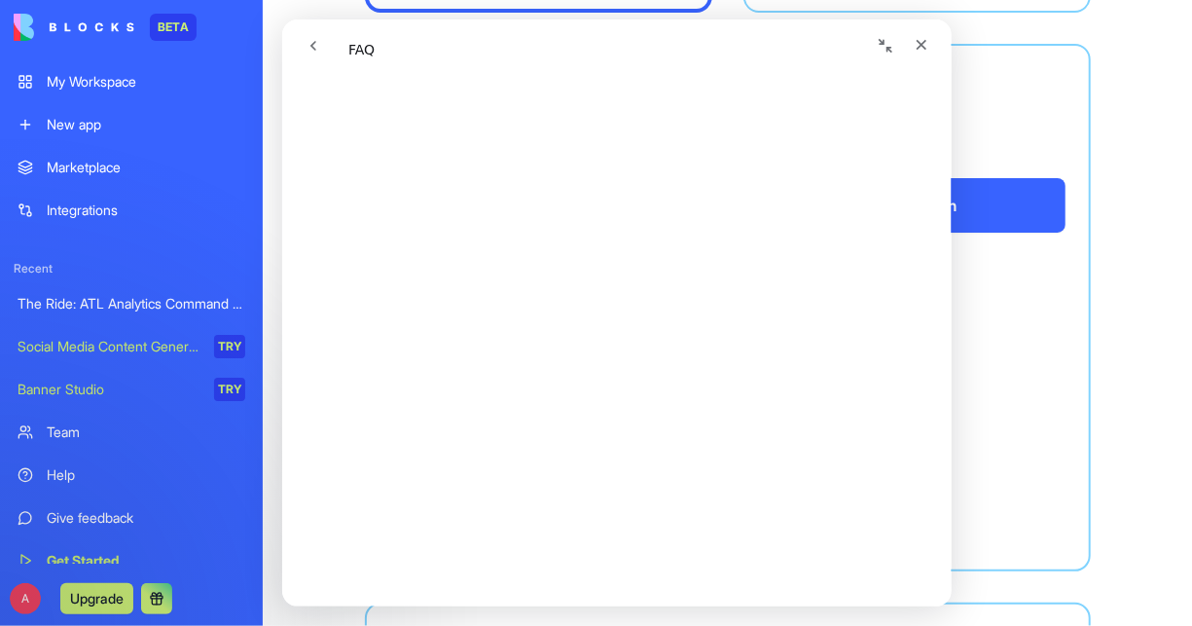
scroll to position [520, 0]
click at [93, 211] on div "Integrations" at bounding box center [146, 209] width 199 height 19
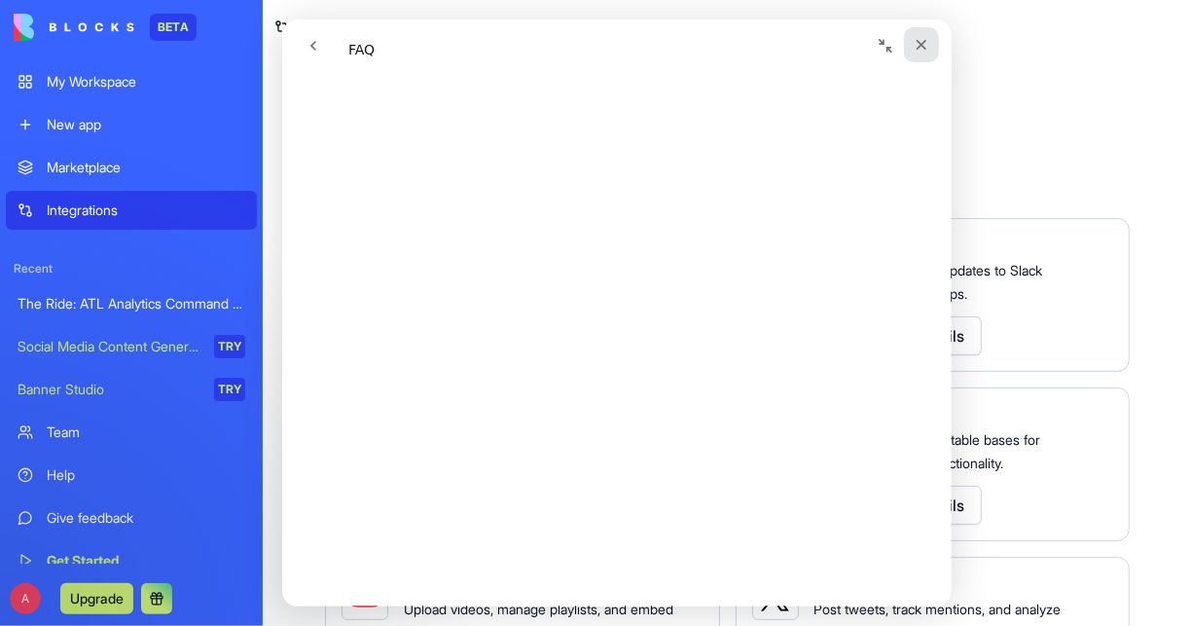
click at [927, 47] on icon "Close" at bounding box center [921, 45] width 16 height 16
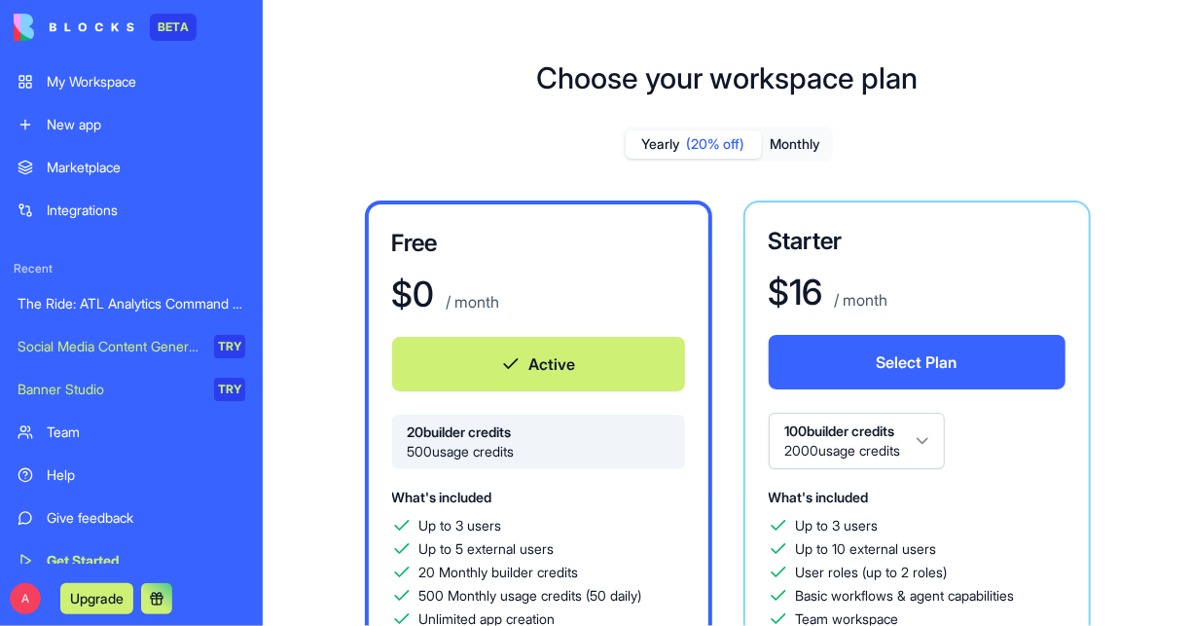
click at [785, 140] on button "Monthly" at bounding box center [796, 144] width 68 height 28
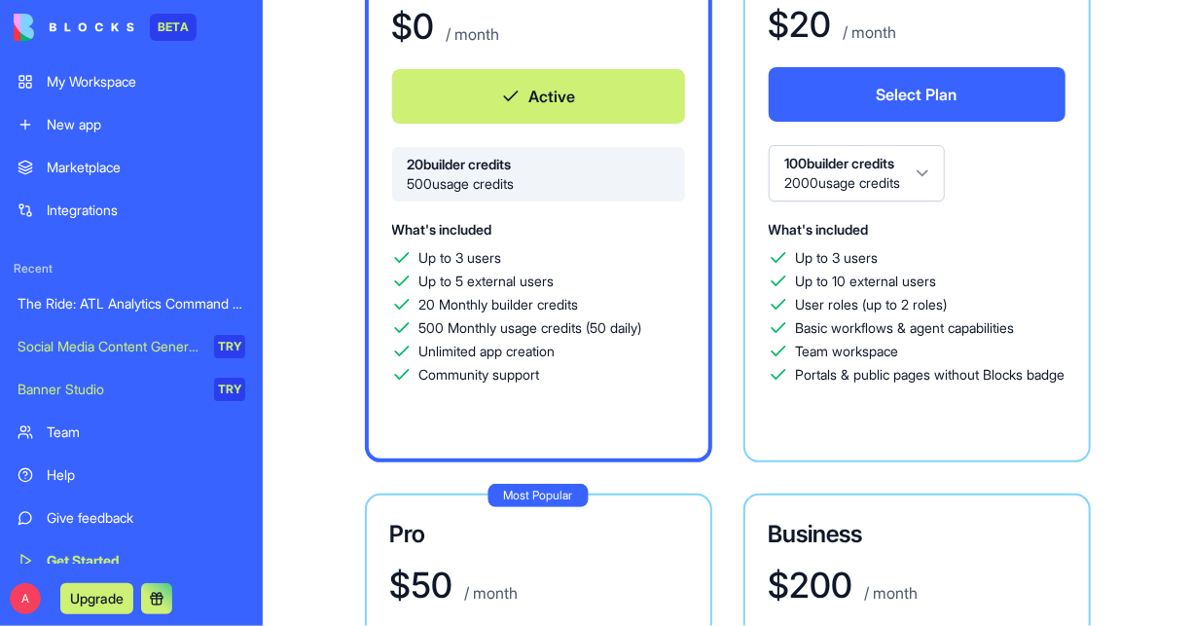
scroll to position [186, 0]
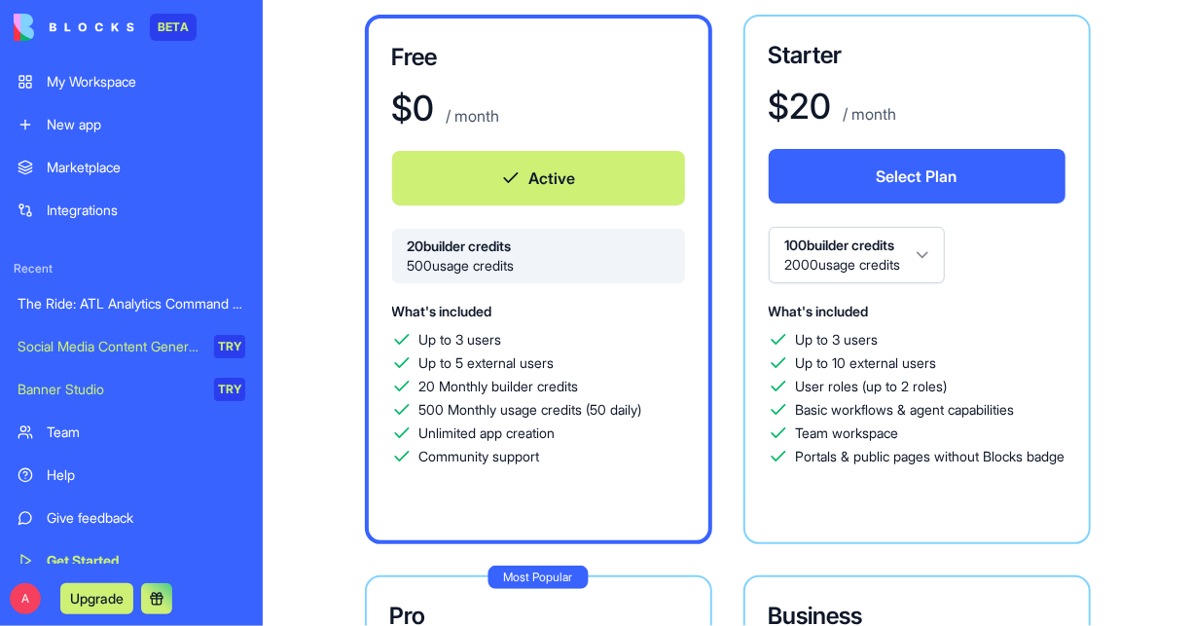
click at [933, 258] on html "BETA My Workspace New app Marketplace Integrations Recent The Ride: ATL Analyti…" at bounding box center [596, 313] width 1192 height 626
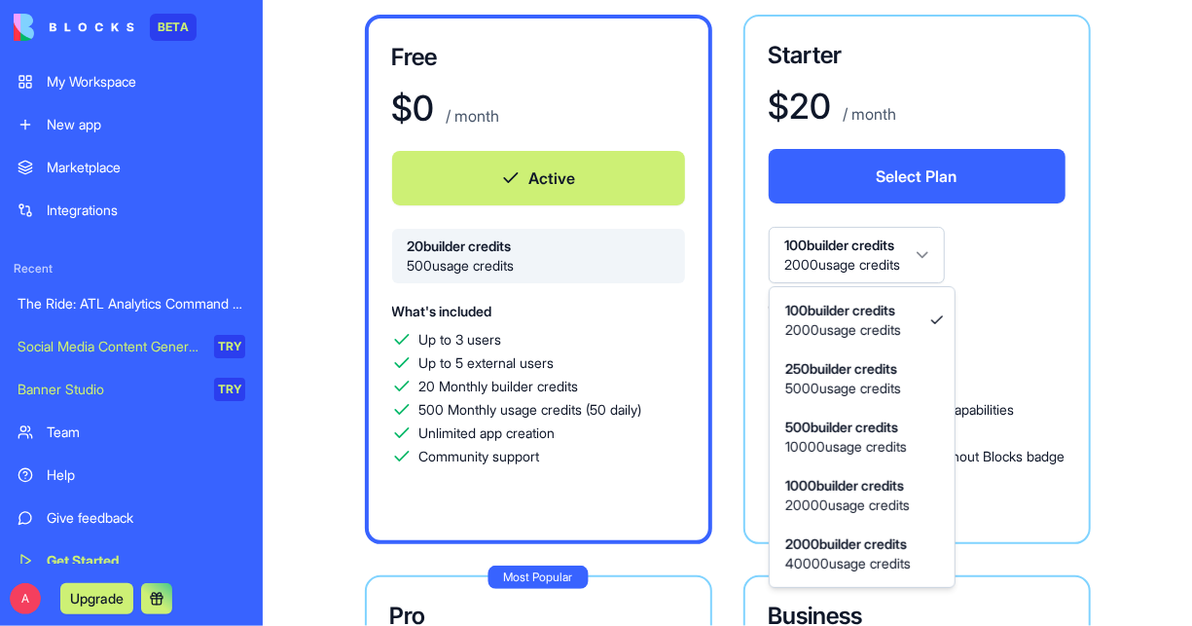
click at [1026, 294] on html "BETA My Workspace New app Marketplace Integrations Recent The Ride: ATL Analyti…" at bounding box center [596, 313] width 1192 height 626
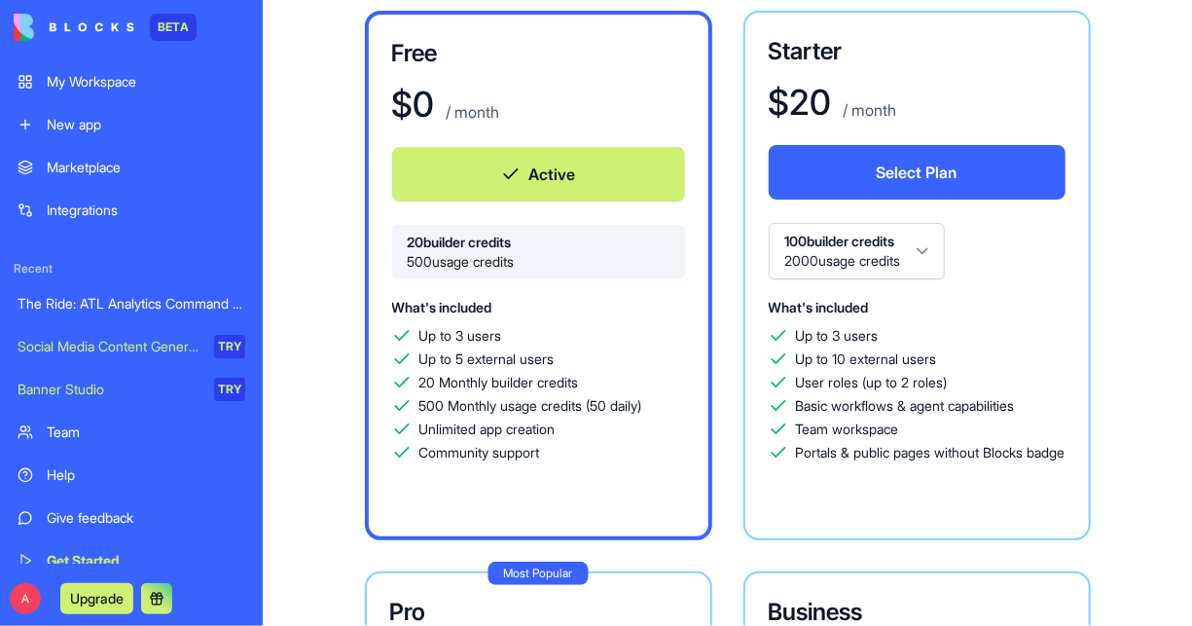
scroll to position [158, 0]
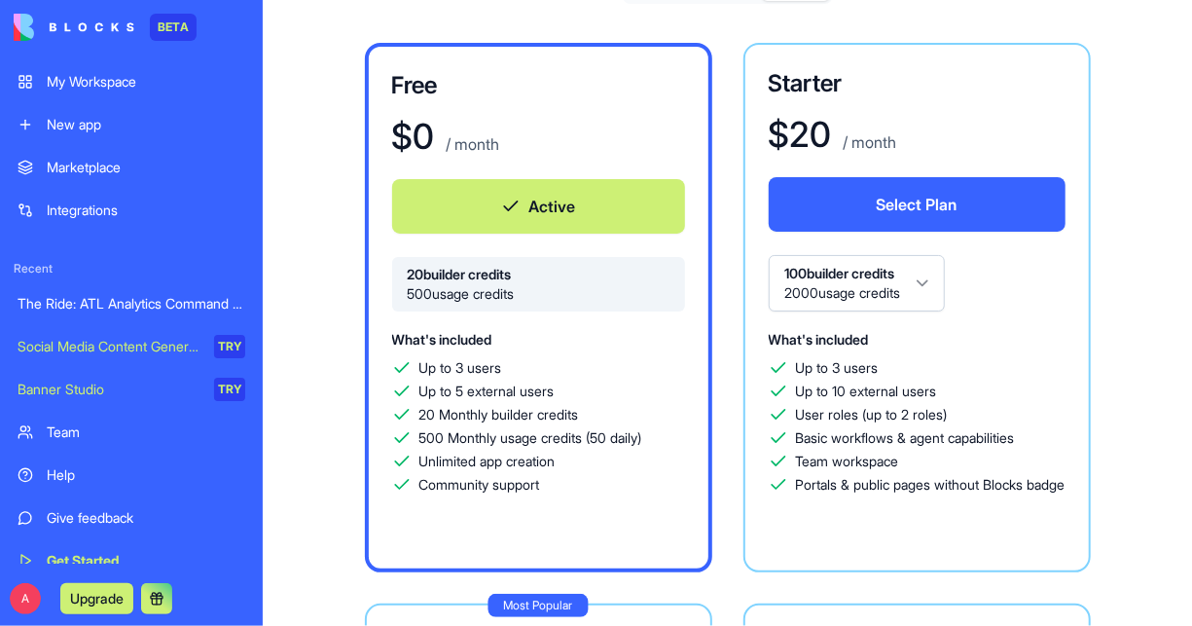
click at [930, 282] on html "BETA My Workspace New app Marketplace Integrations Recent The Ride: ATL Analyti…" at bounding box center [596, 313] width 1192 height 626
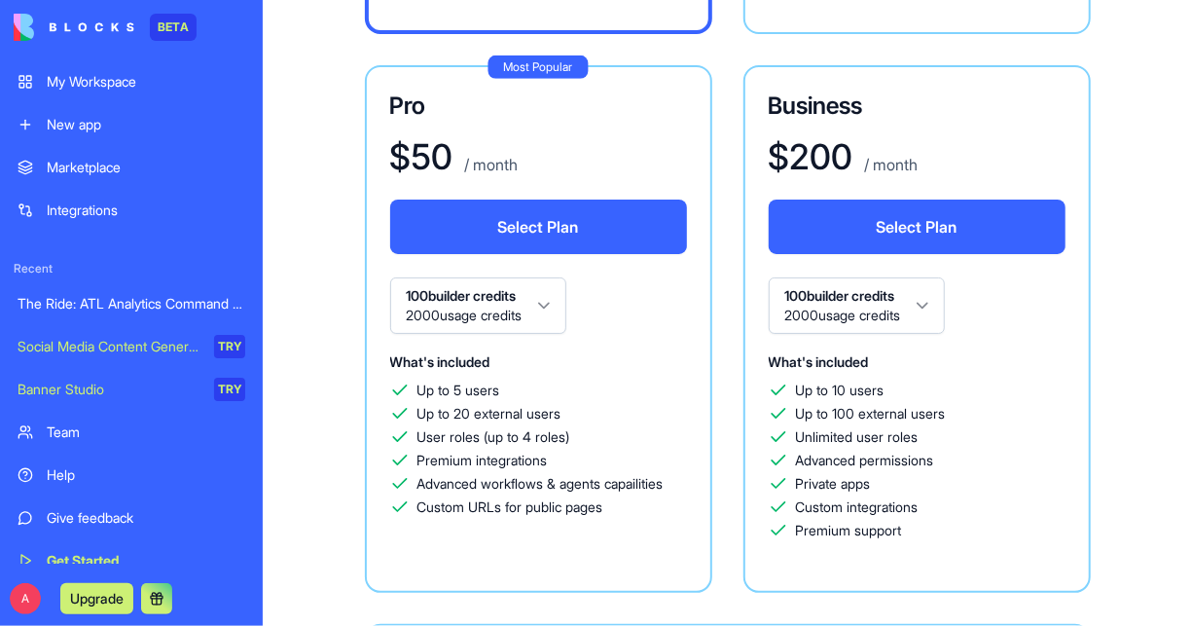
scroll to position [697, 0]
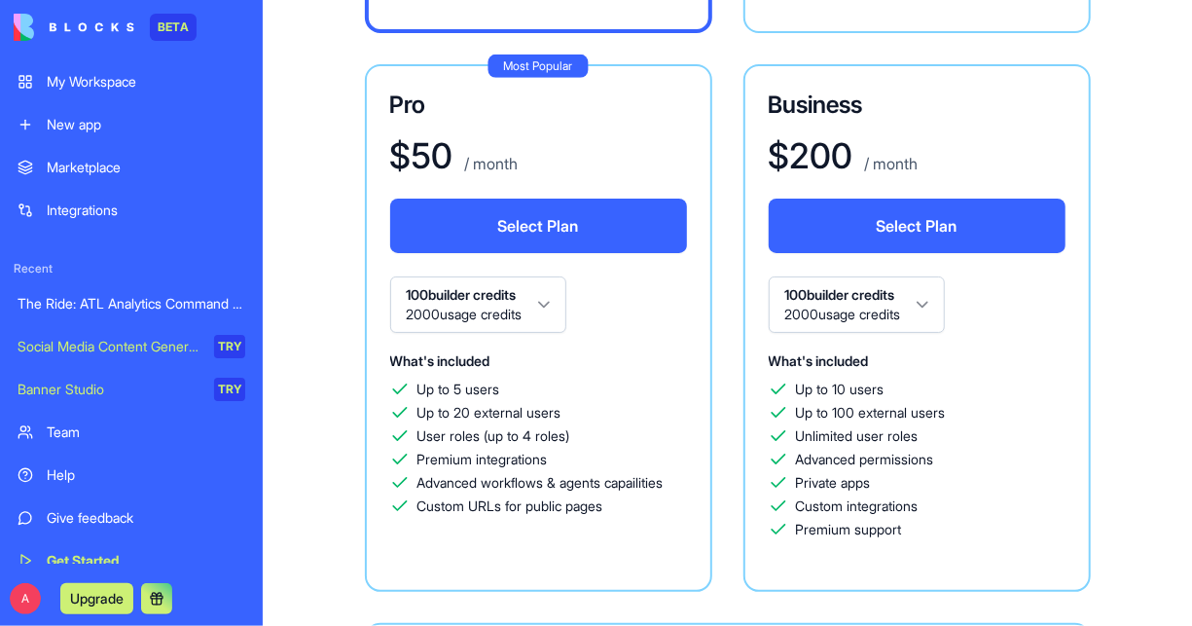
click at [534, 309] on html "BETA My Workspace New app Marketplace Integrations Recent The Ride: ATL Analyti…" at bounding box center [596, 313] width 1192 height 626
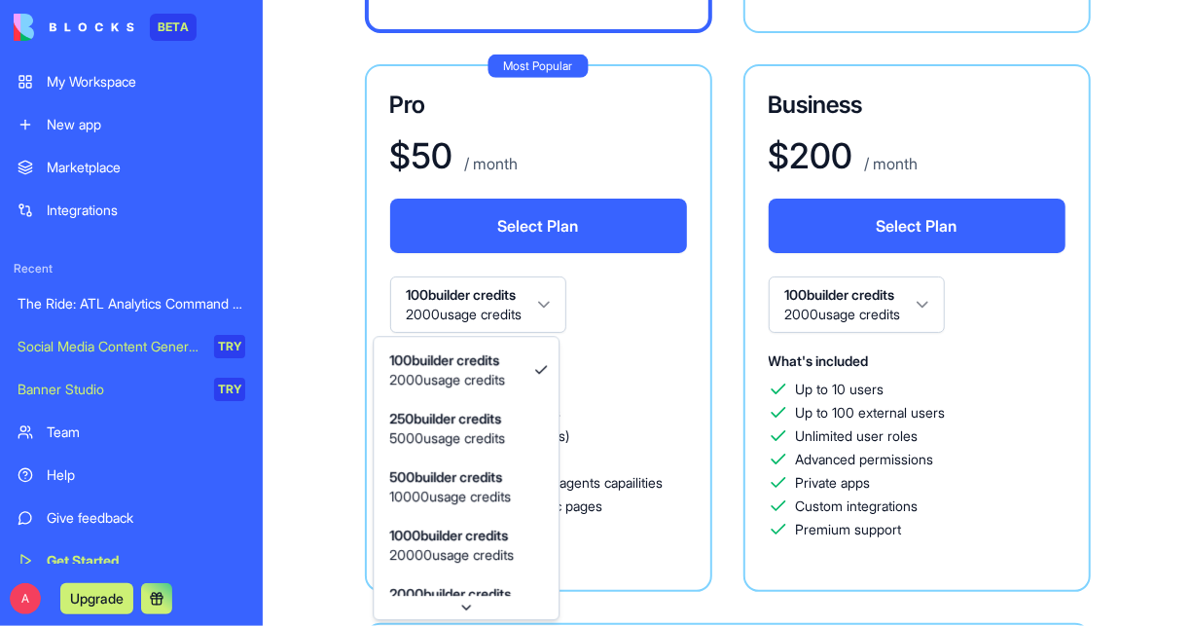
click at [643, 302] on html "BETA My Workspace New app Marketplace Integrations Recent The Ride: ATL Analyti…" at bounding box center [596, 313] width 1192 height 626
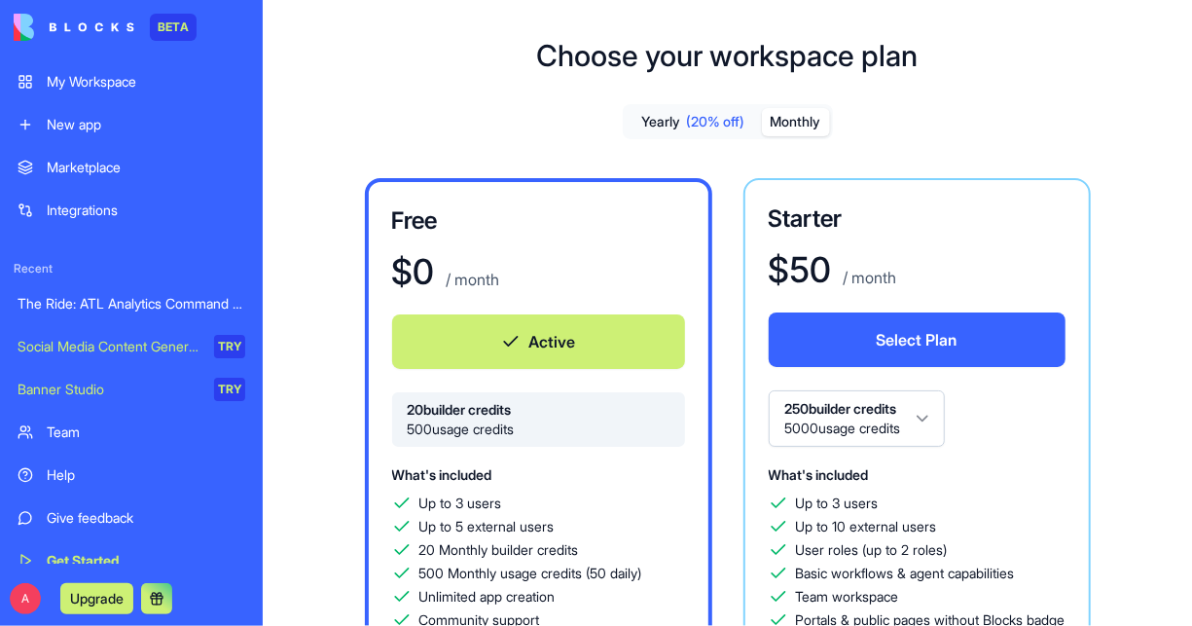
scroll to position [0, 0]
